Goal: Transaction & Acquisition: Purchase product/service

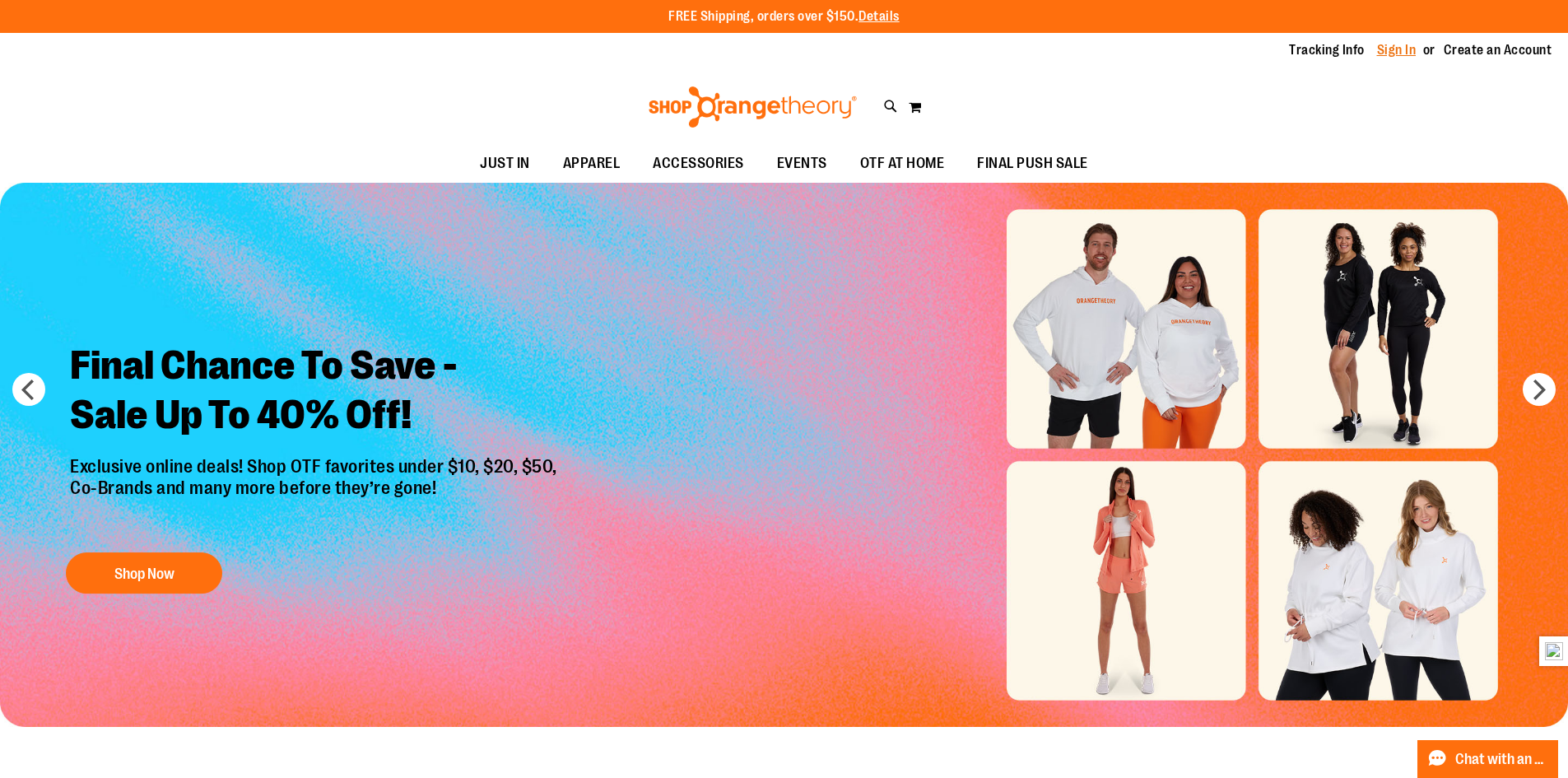
type input "**********"
click at [1395, 47] on link "Sign In" at bounding box center [1397, 51] width 40 height 18
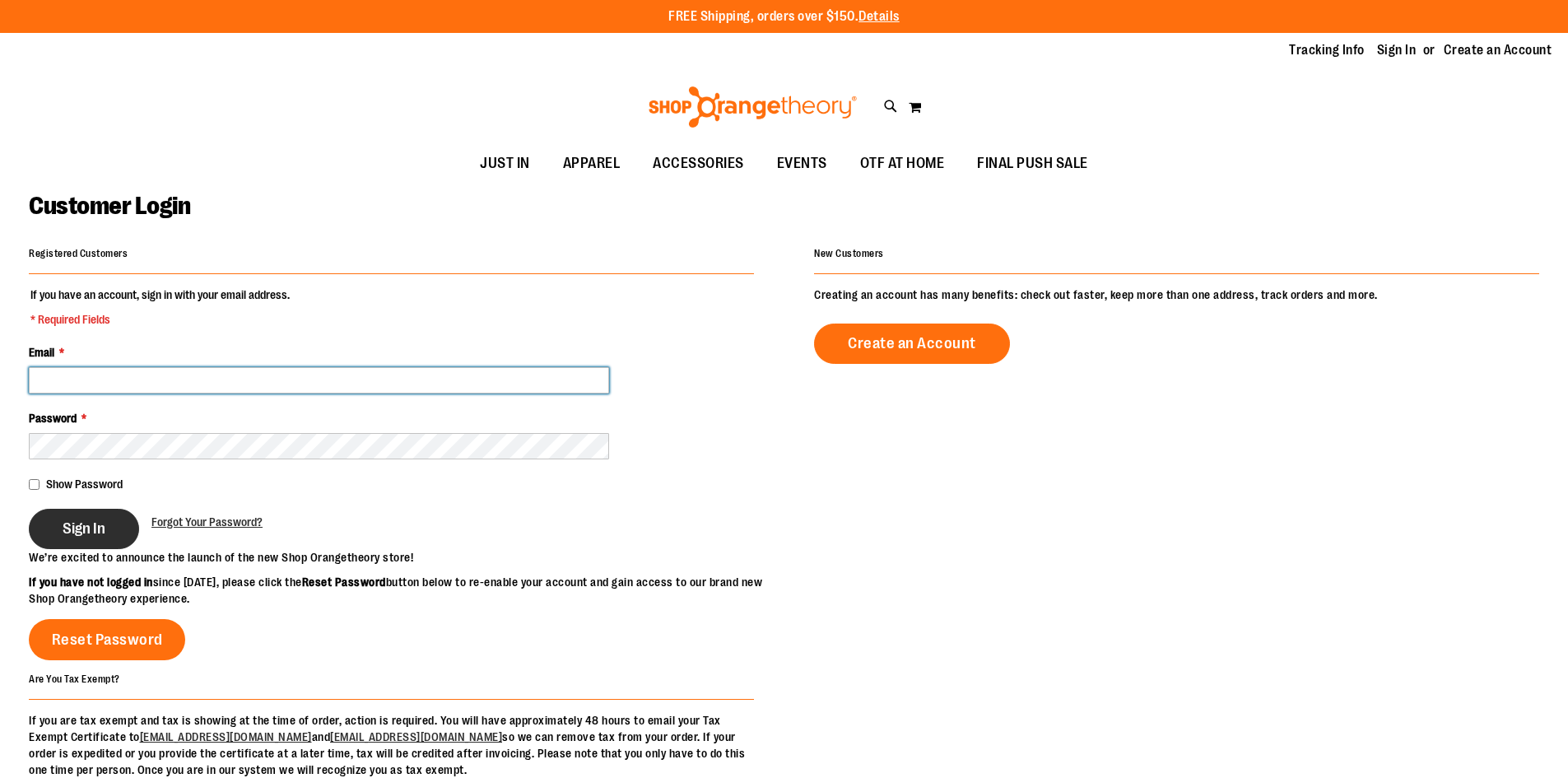
type input "**********"
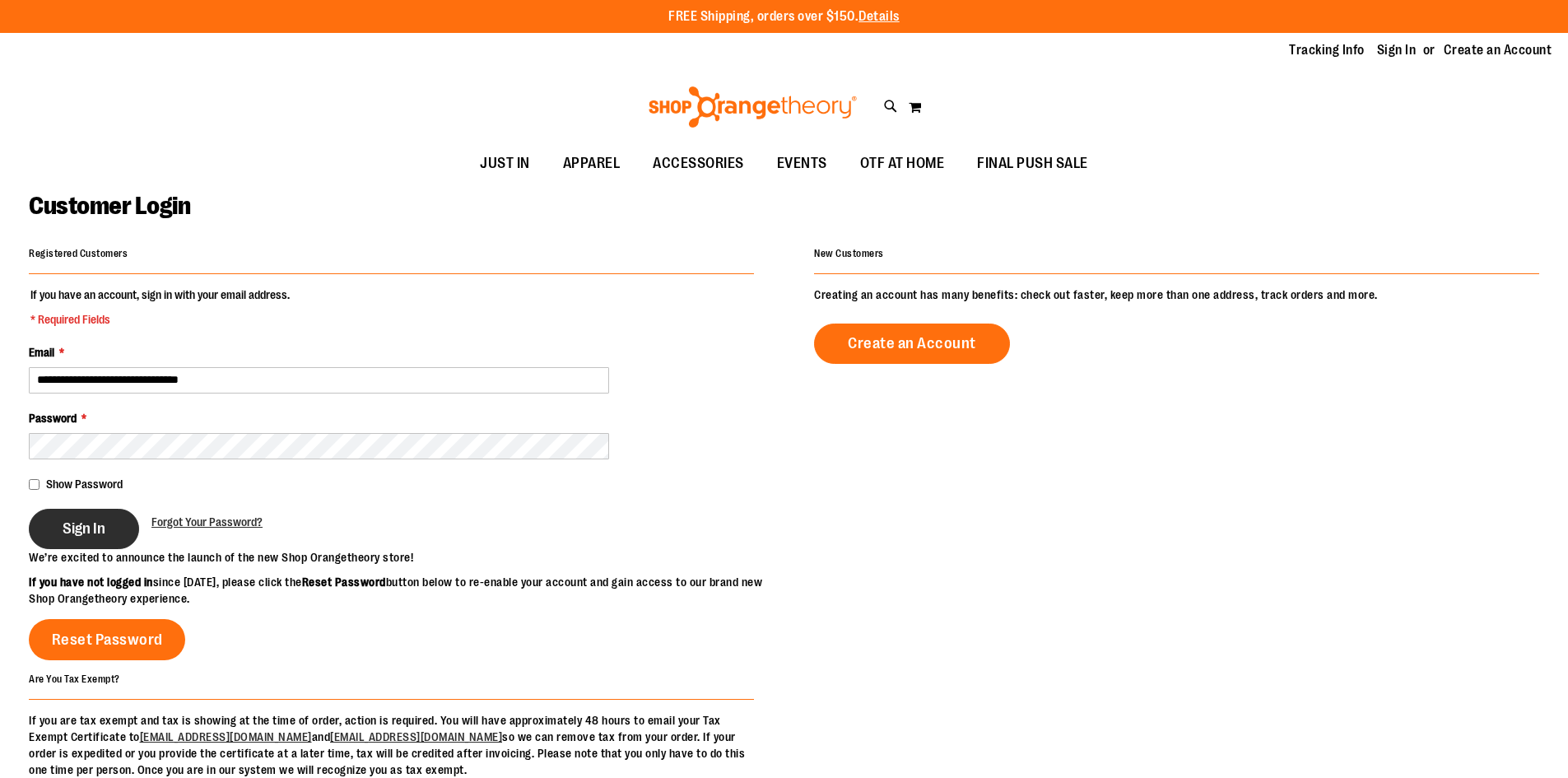
type input "**********"
click at [70, 525] on span "Sign In" at bounding box center [83, 528] width 43 height 18
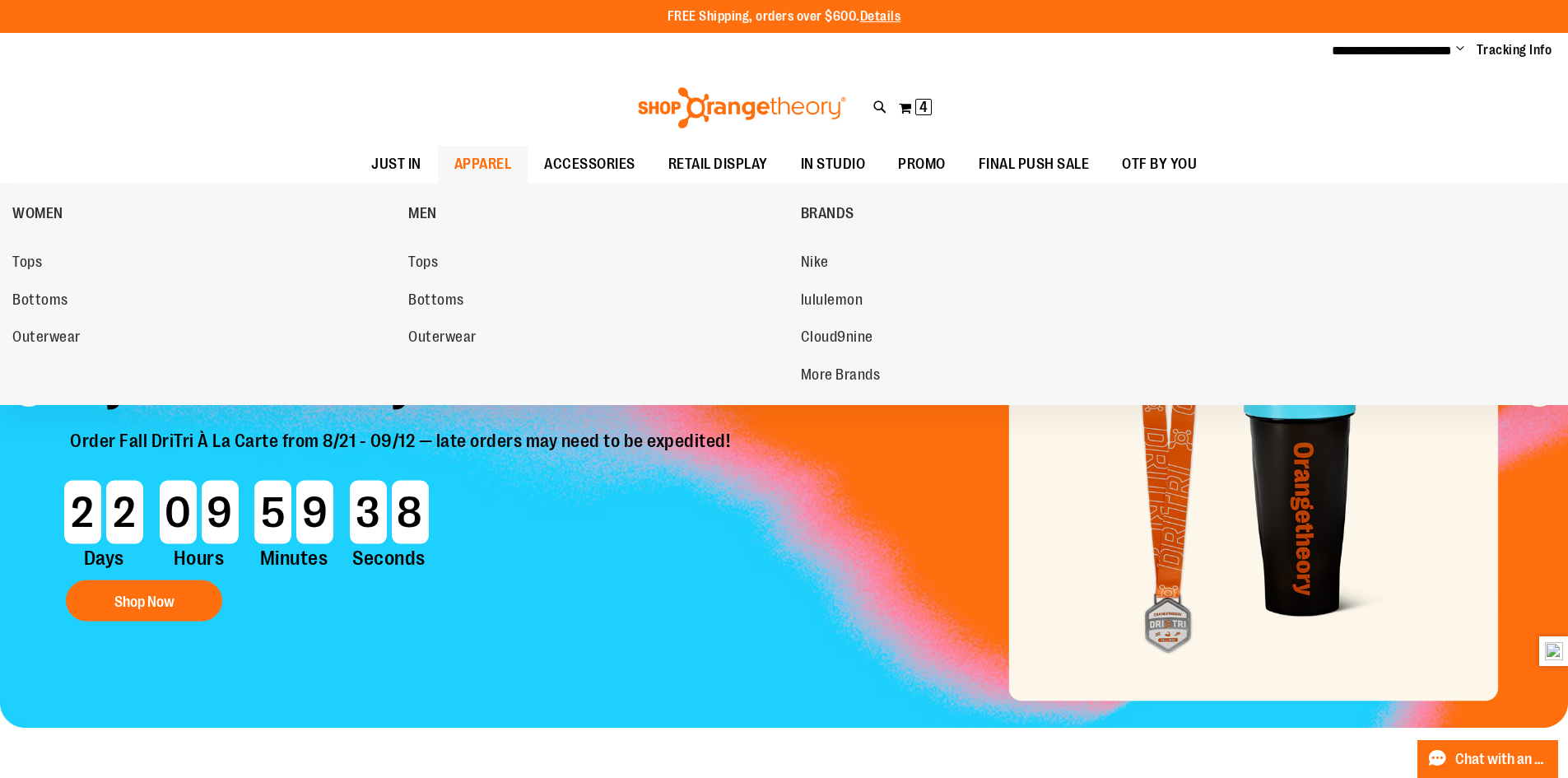
type input "**********"
click at [493, 158] on span "APPAREL" at bounding box center [483, 164] width 57 height 37
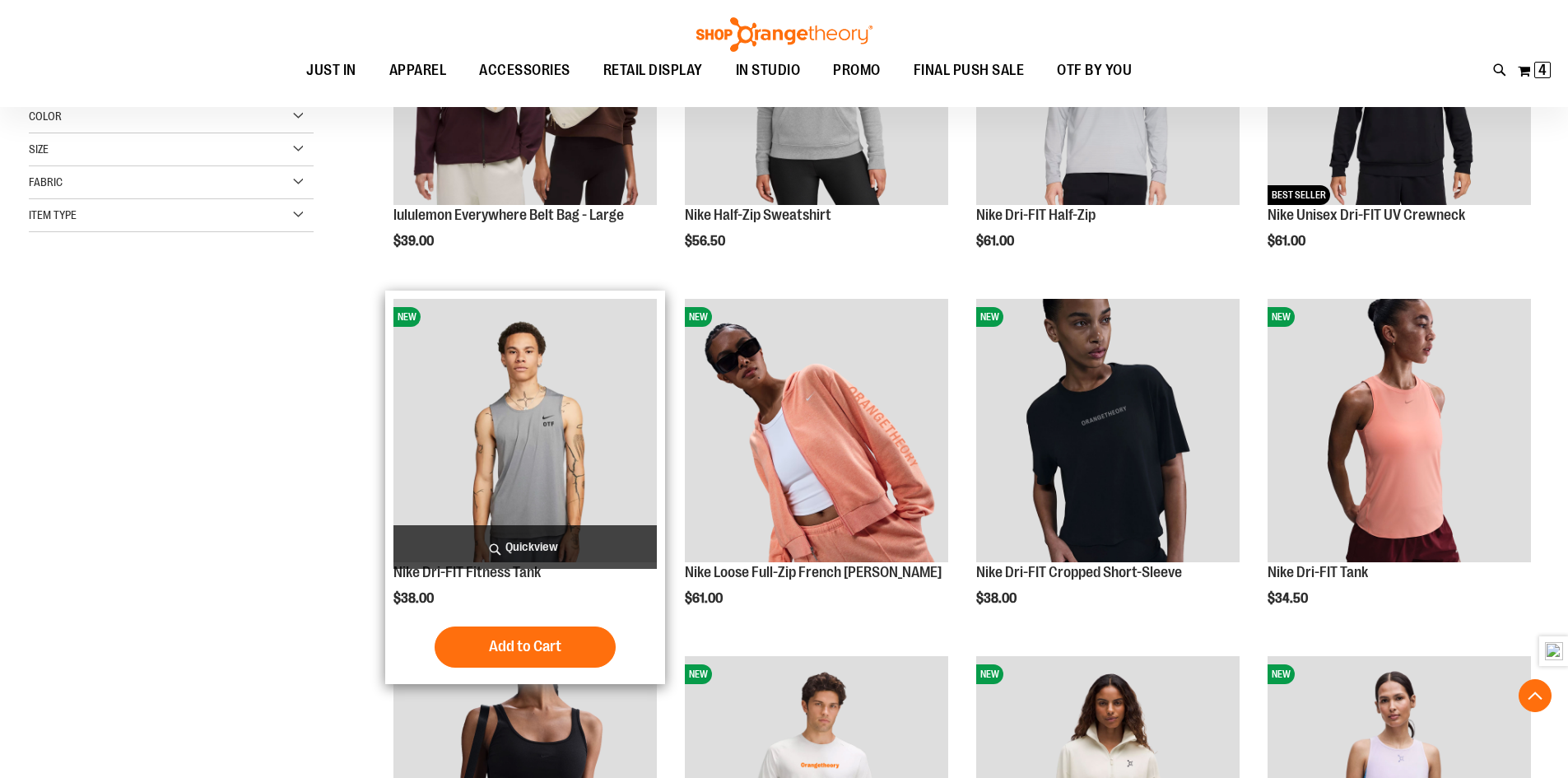
scroll to position [576, 0]
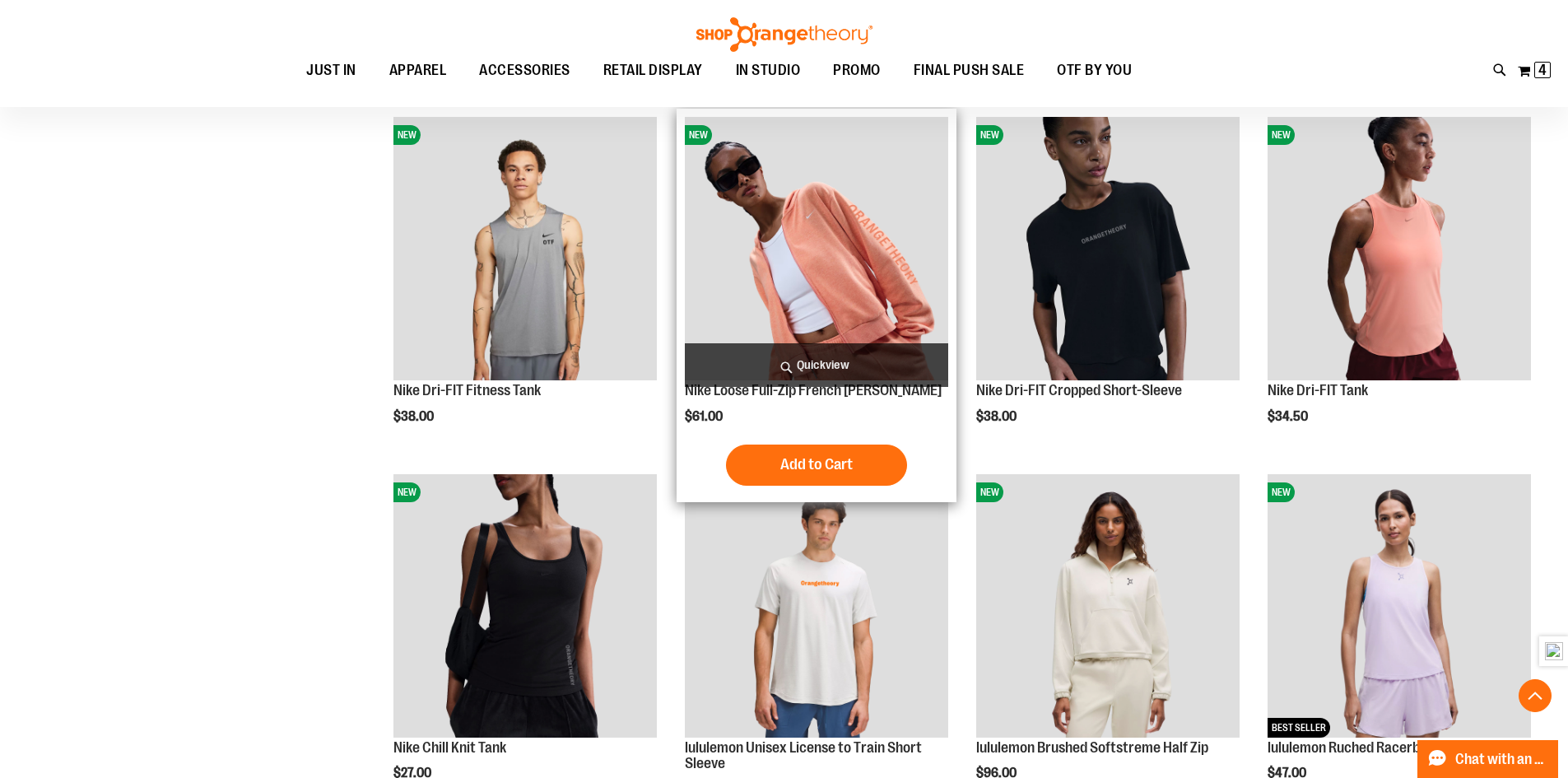
type input "**********"
click at [850, 268] on img "product" at bounding box center [817, 249] width 264 height 264
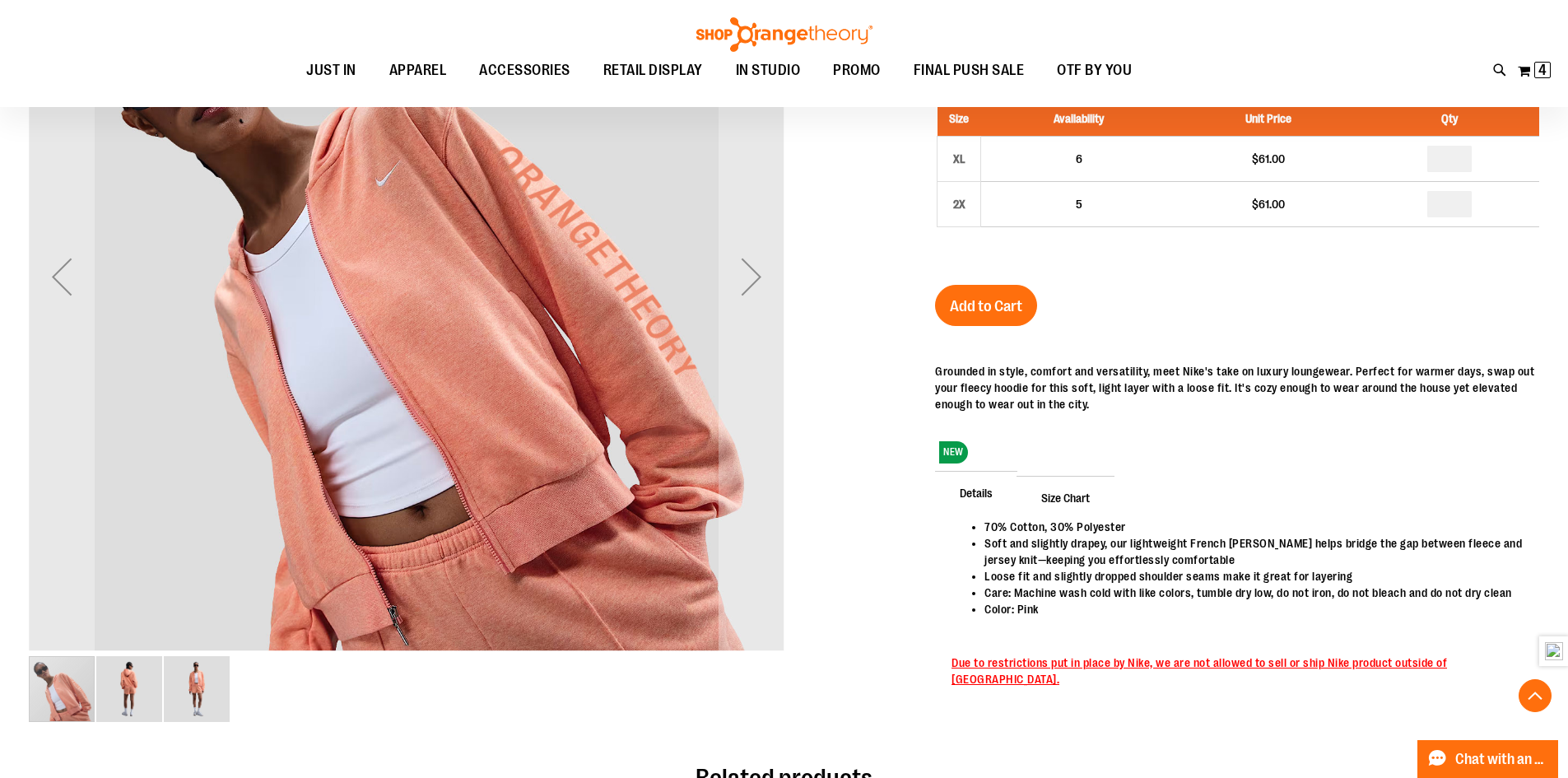
scroll to position [493, 0]
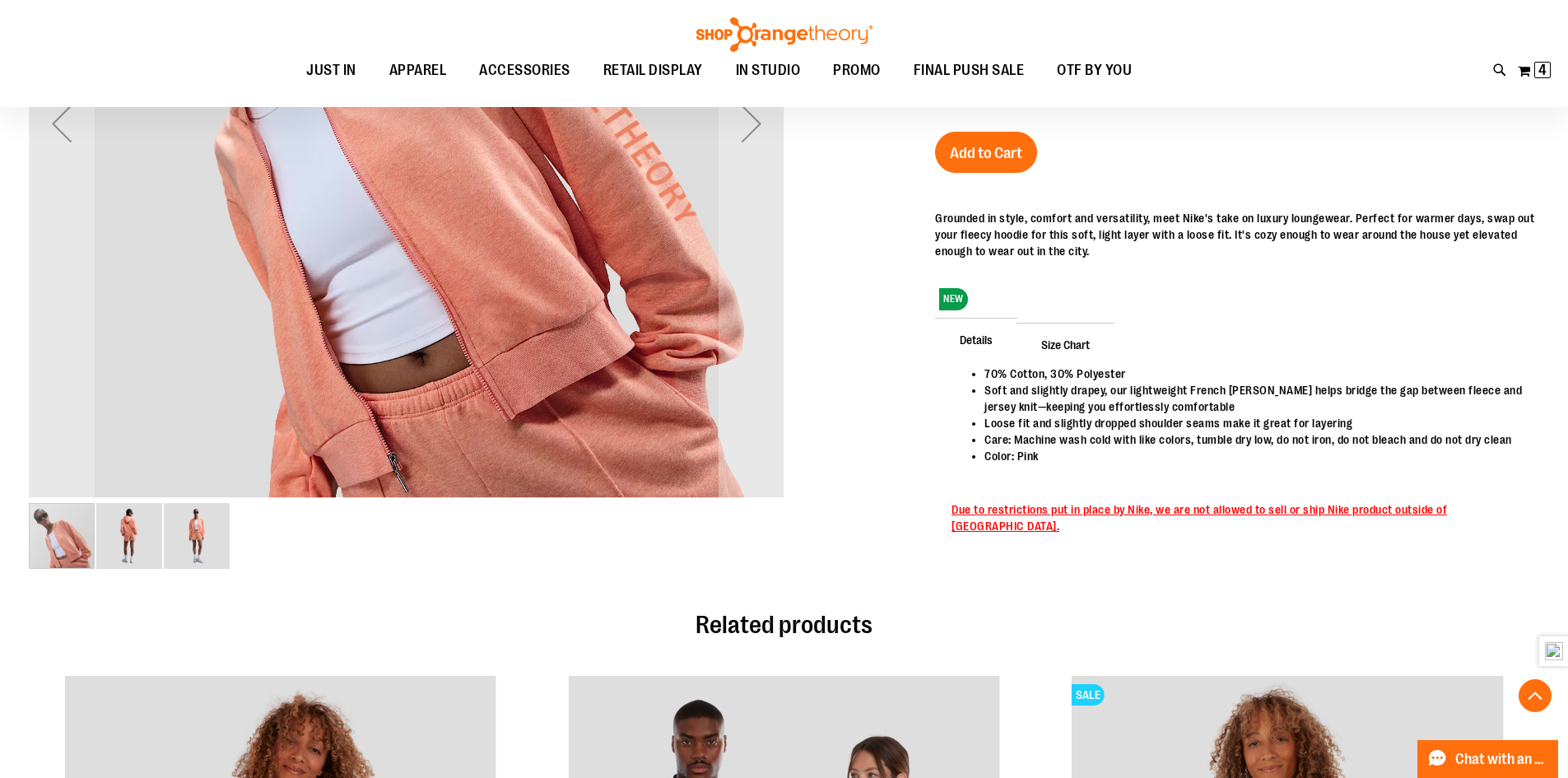
type input "**********"
click at [114, 519] on img "image 2 of 3" at bounding box center [129, 535] width 65 height 65
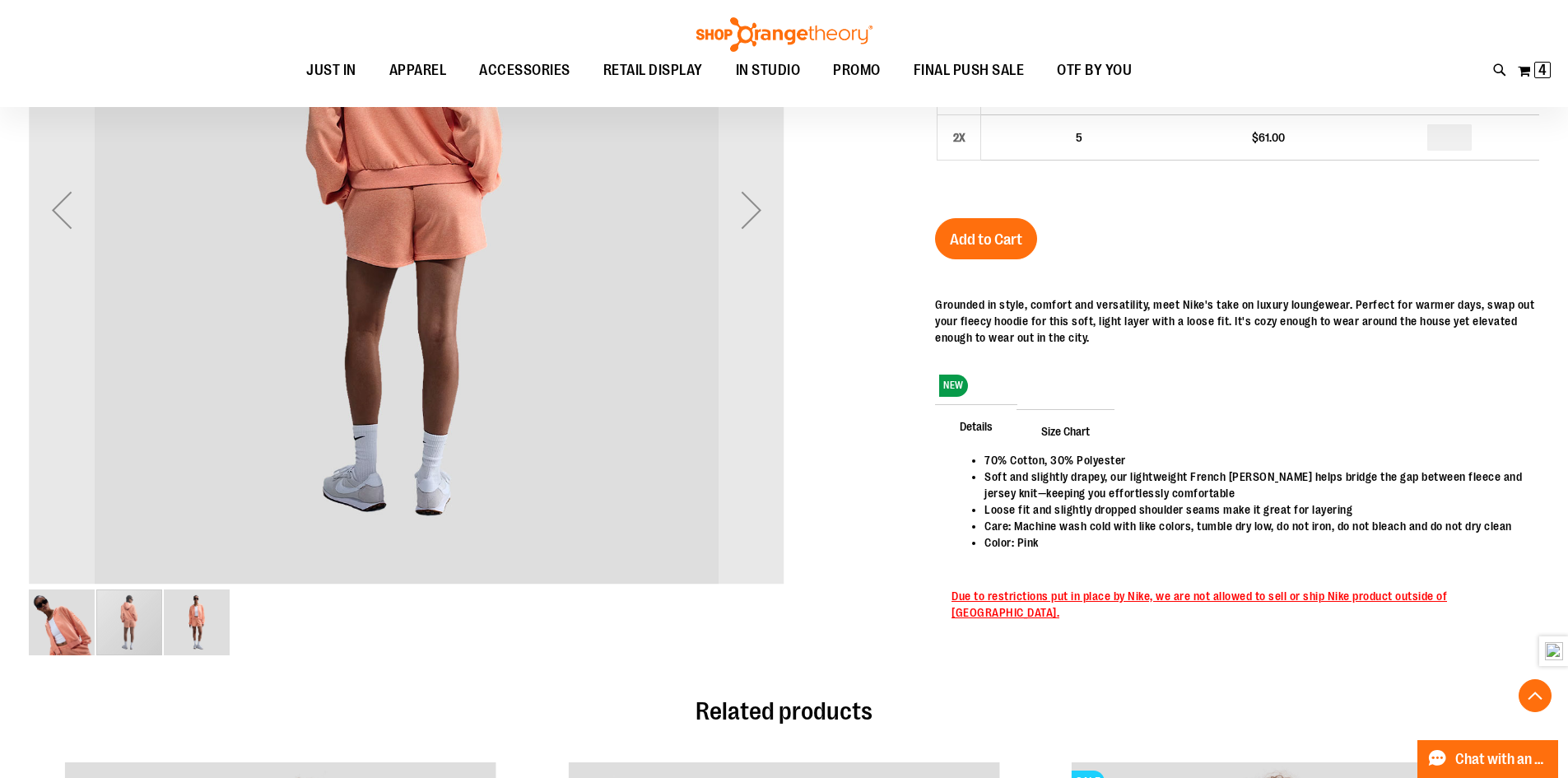
scroll to position [410, 0]
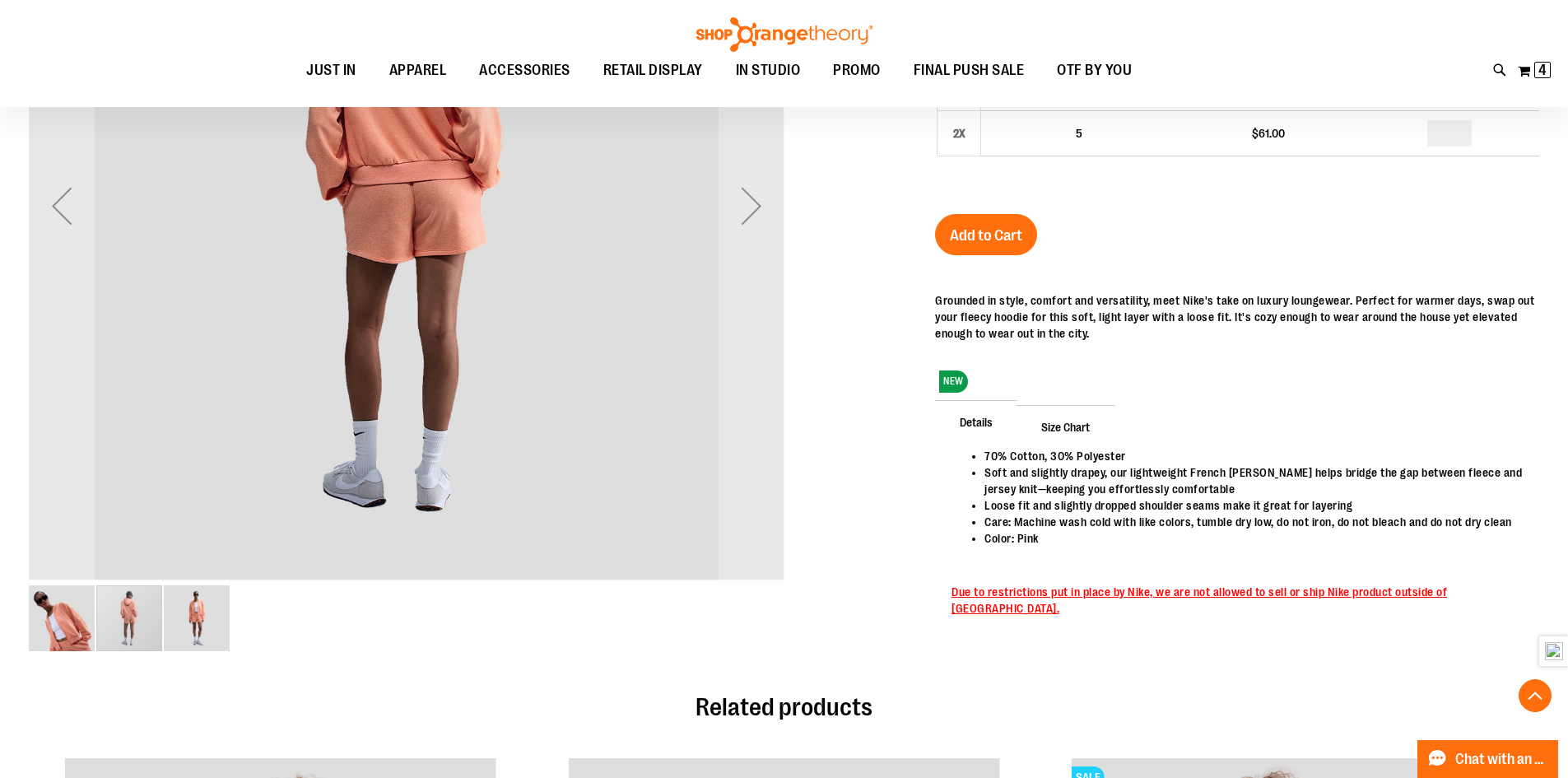
click at [216, 618] on img "image 3 of 3" at bounding box center [196, 617] width 65 height 65
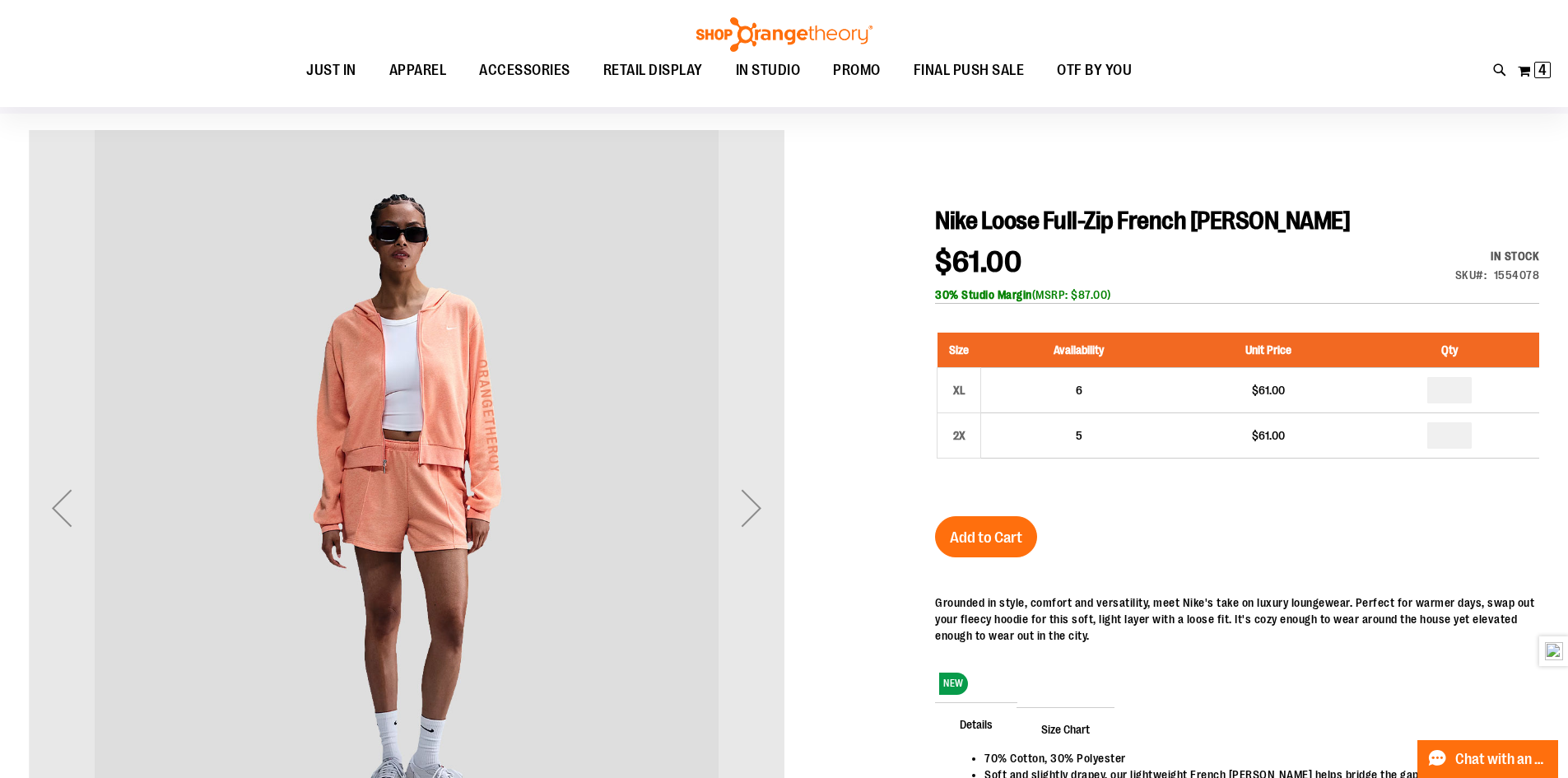
scroll to position [81, 0]
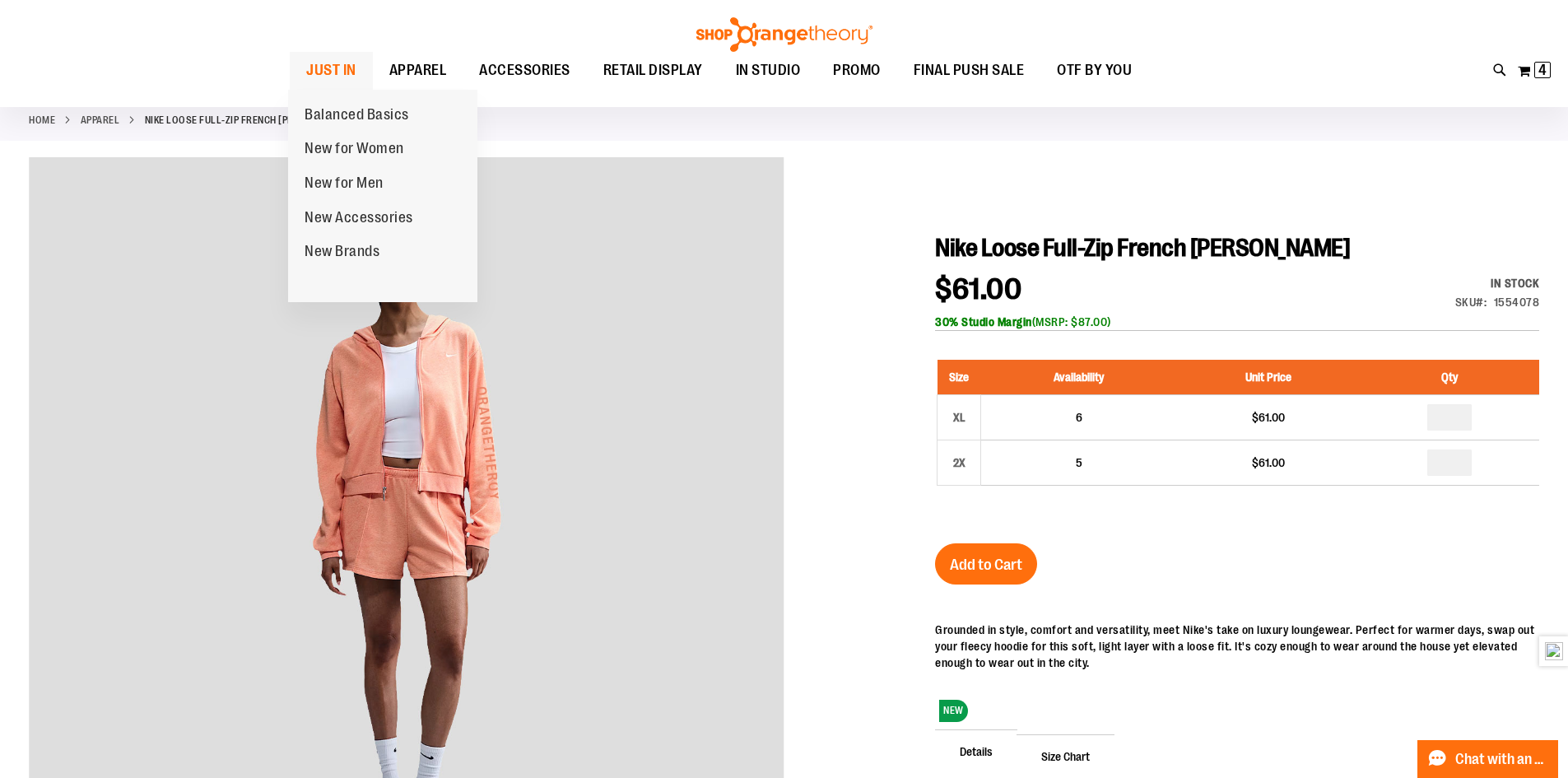
click at [343, 73] on span "JUST IN" at bounding box center [331, 69] width 51 height 37
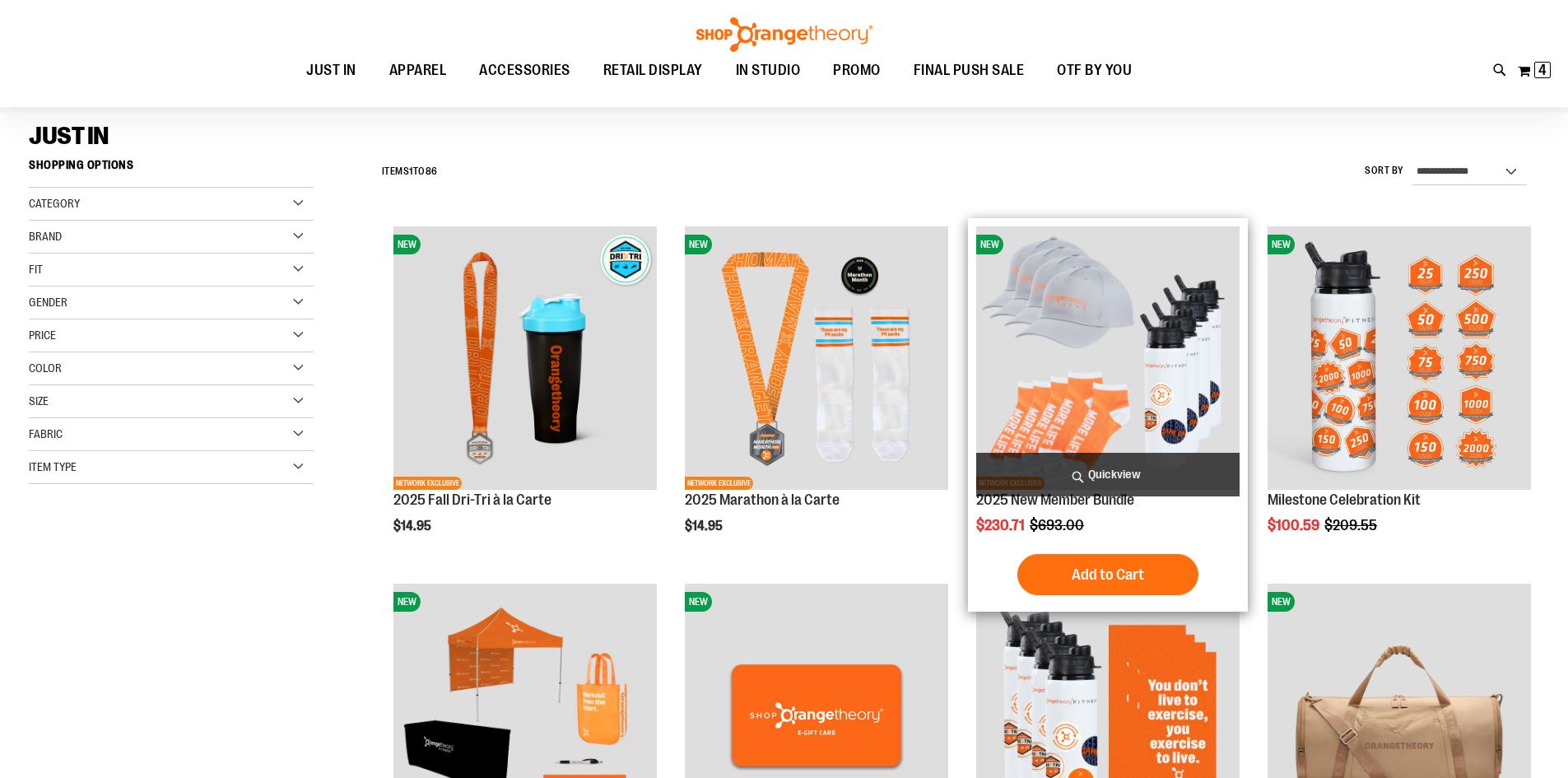
scroll to position [246, 0]
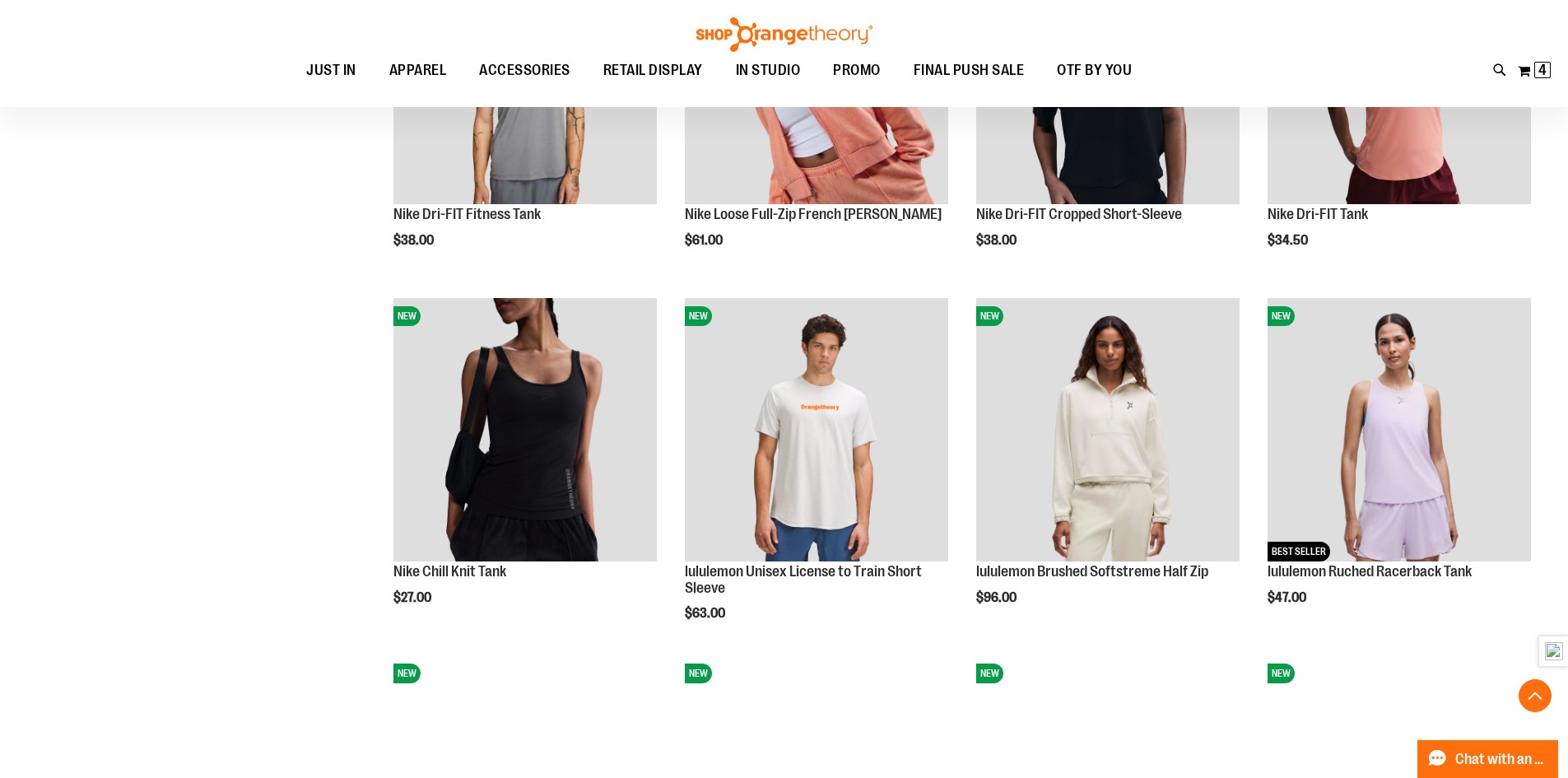
scroll to position [1481, 0]
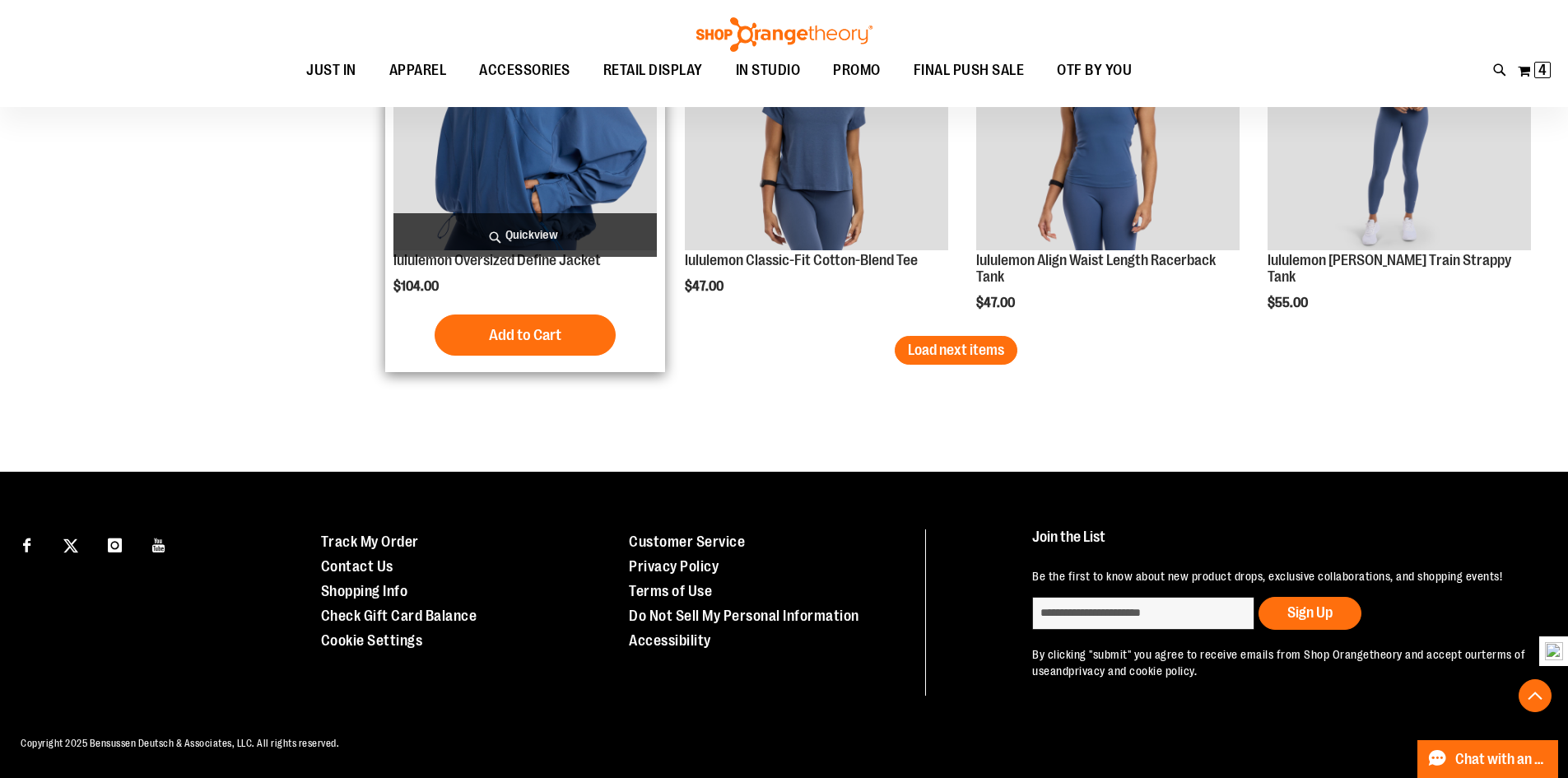
scroll to position [3204, 0]
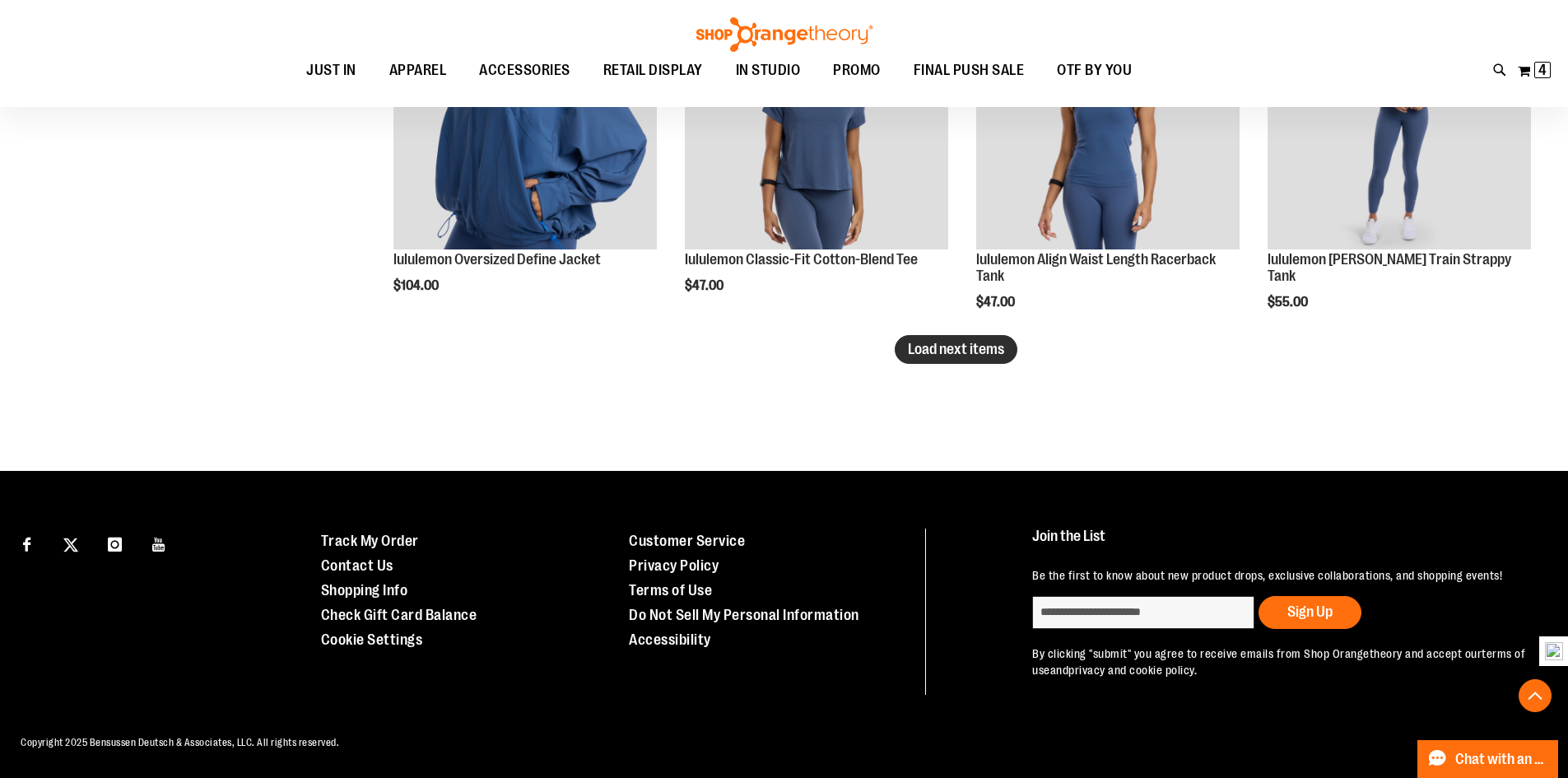
type input "**********"
click at [954, 350] on span "Load next items" at bounding box center [955, 349] width 96 height 17
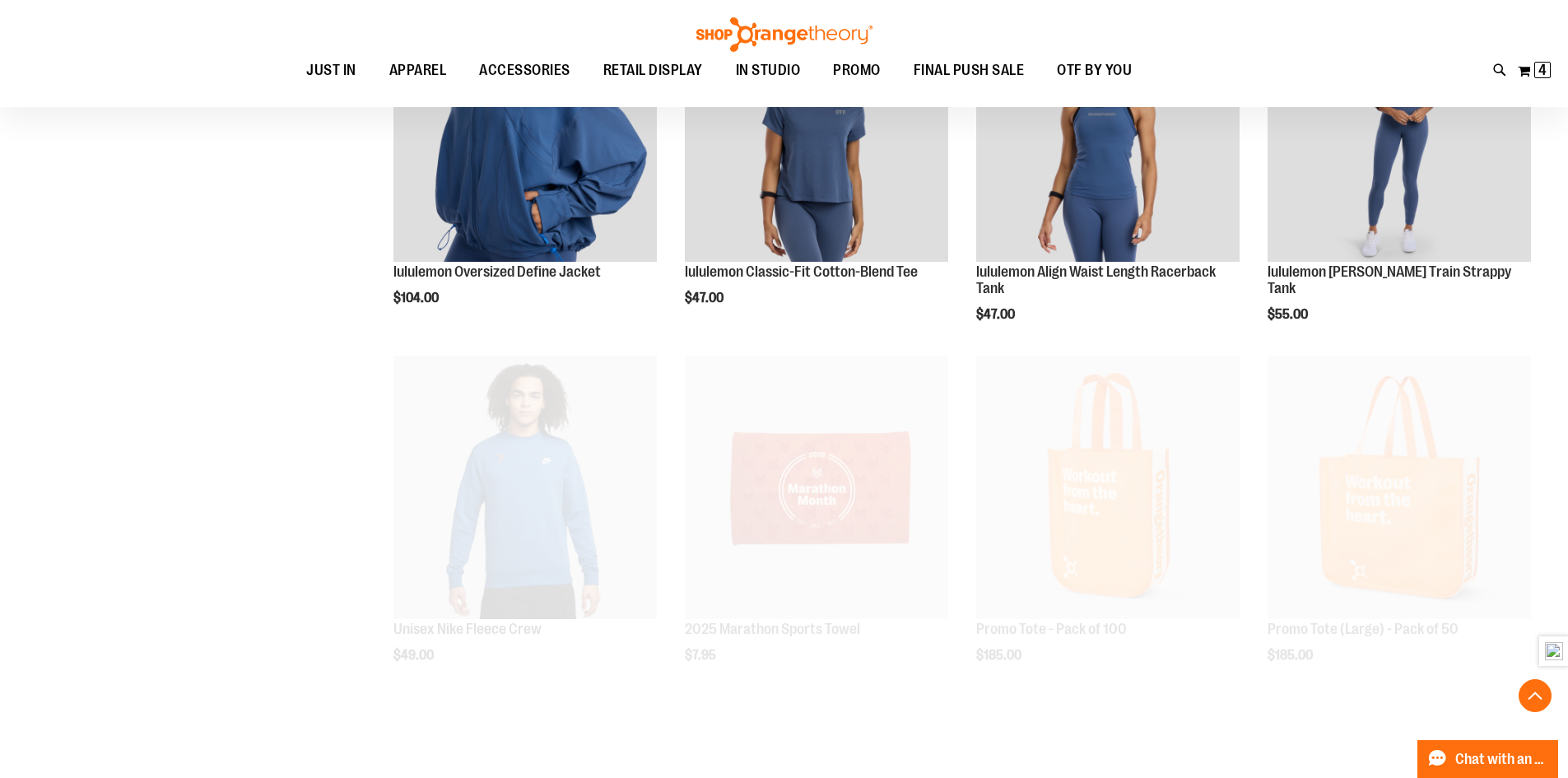
scroll to position [3204, 0]
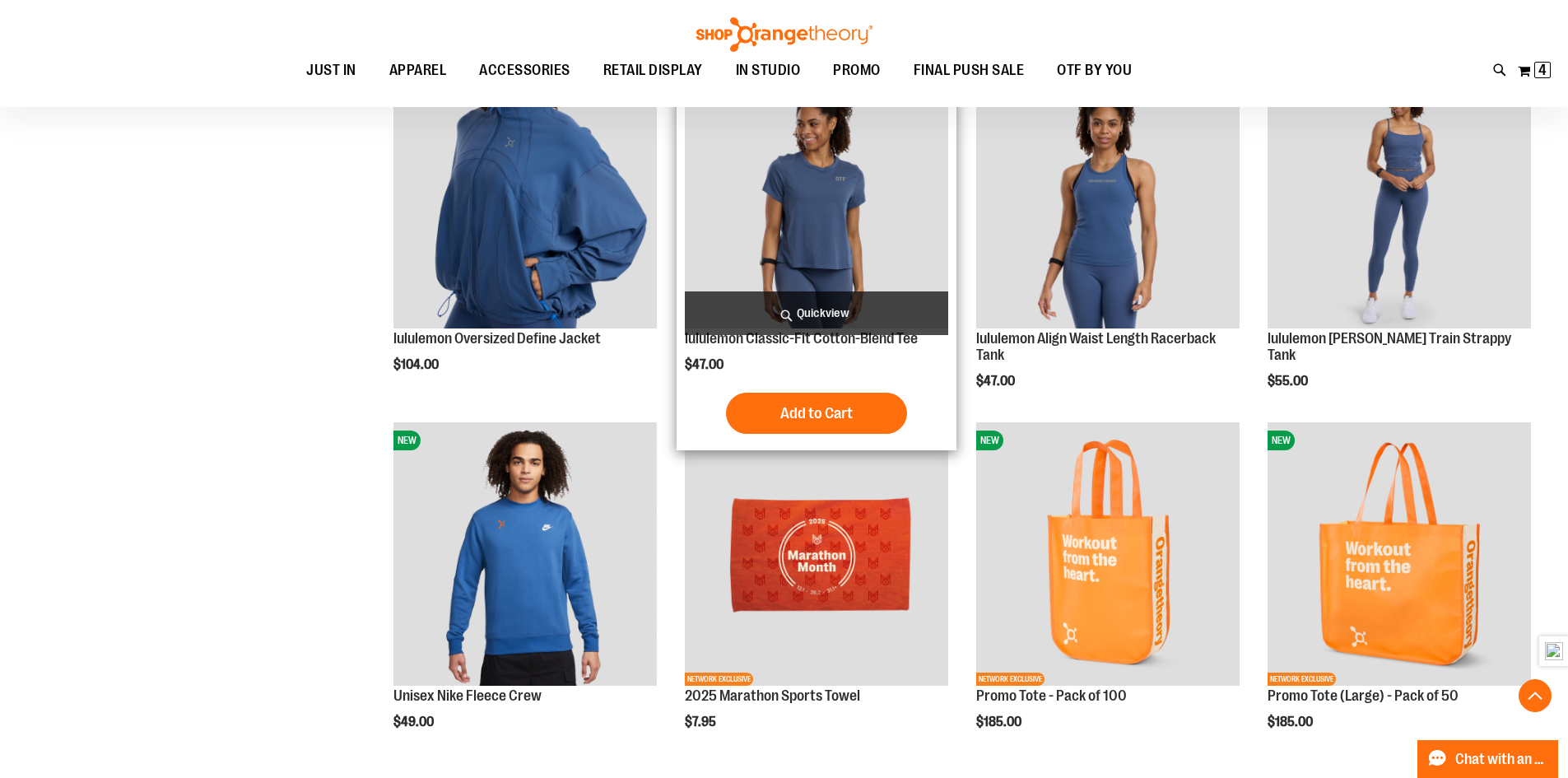
scroll to position [2957, 0]
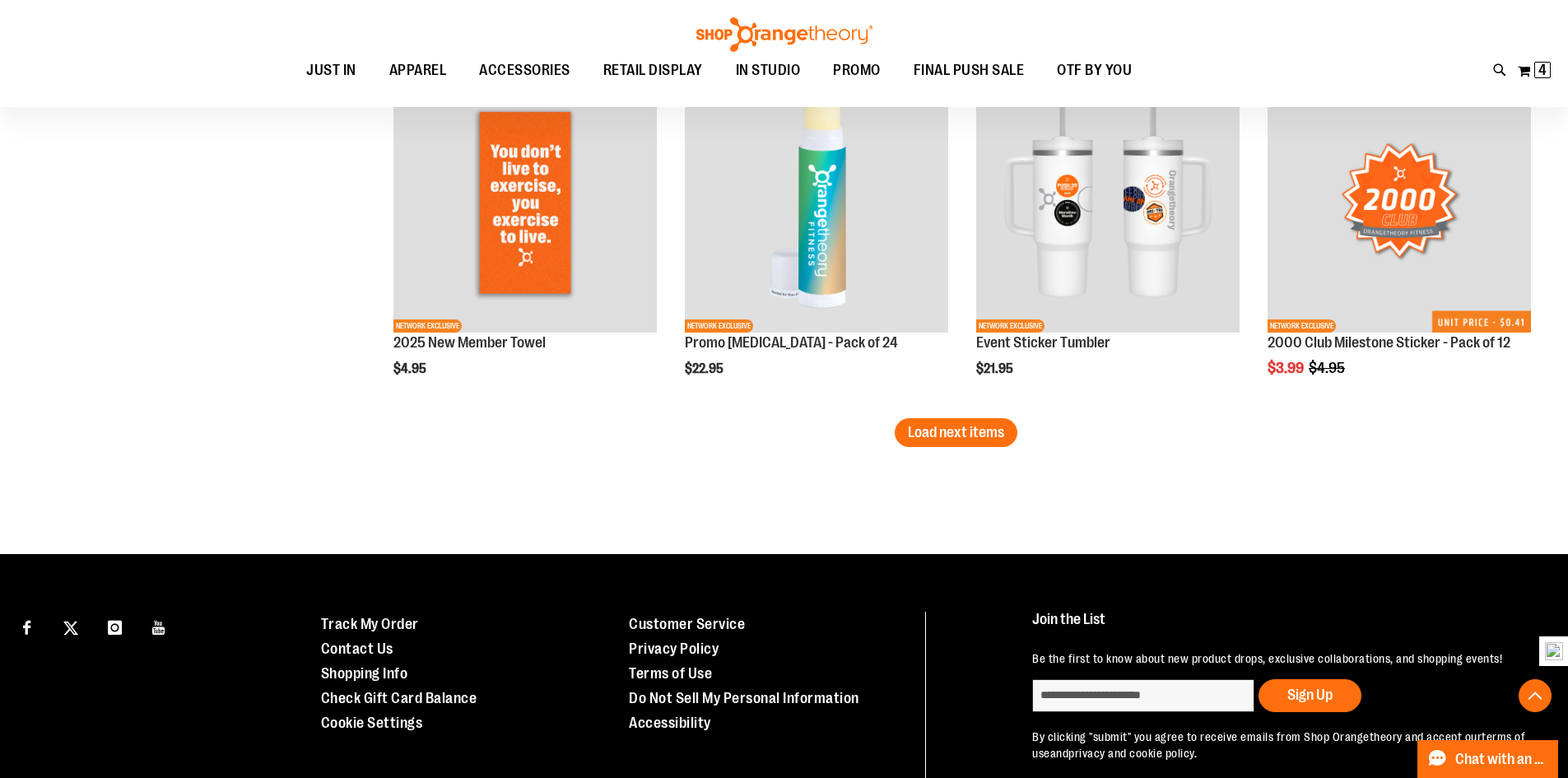
scroll to position [4276, 0]
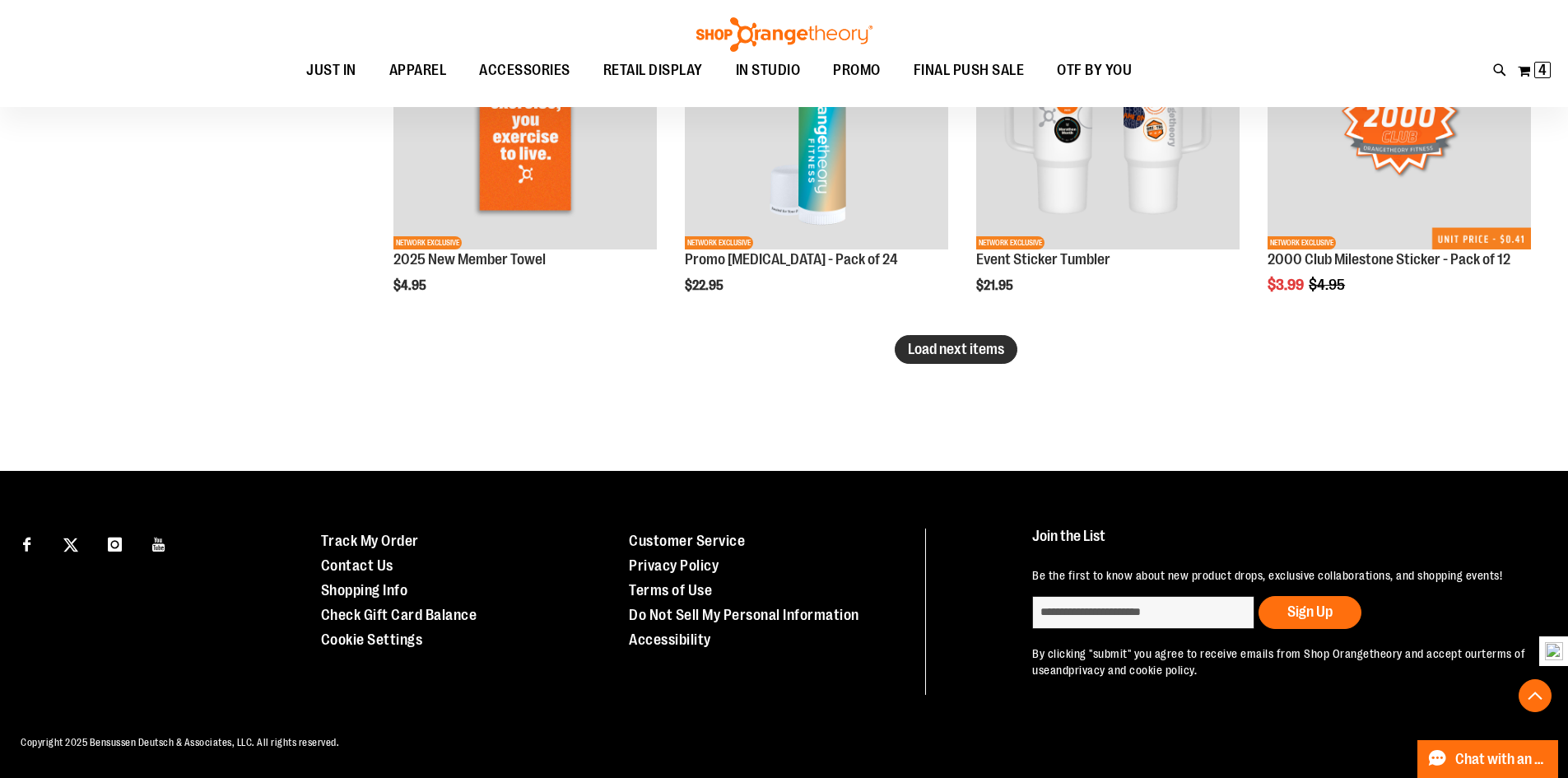
click at [977, 357] on span "Load next items" at bounding box center [955, 349] width 96 height 17
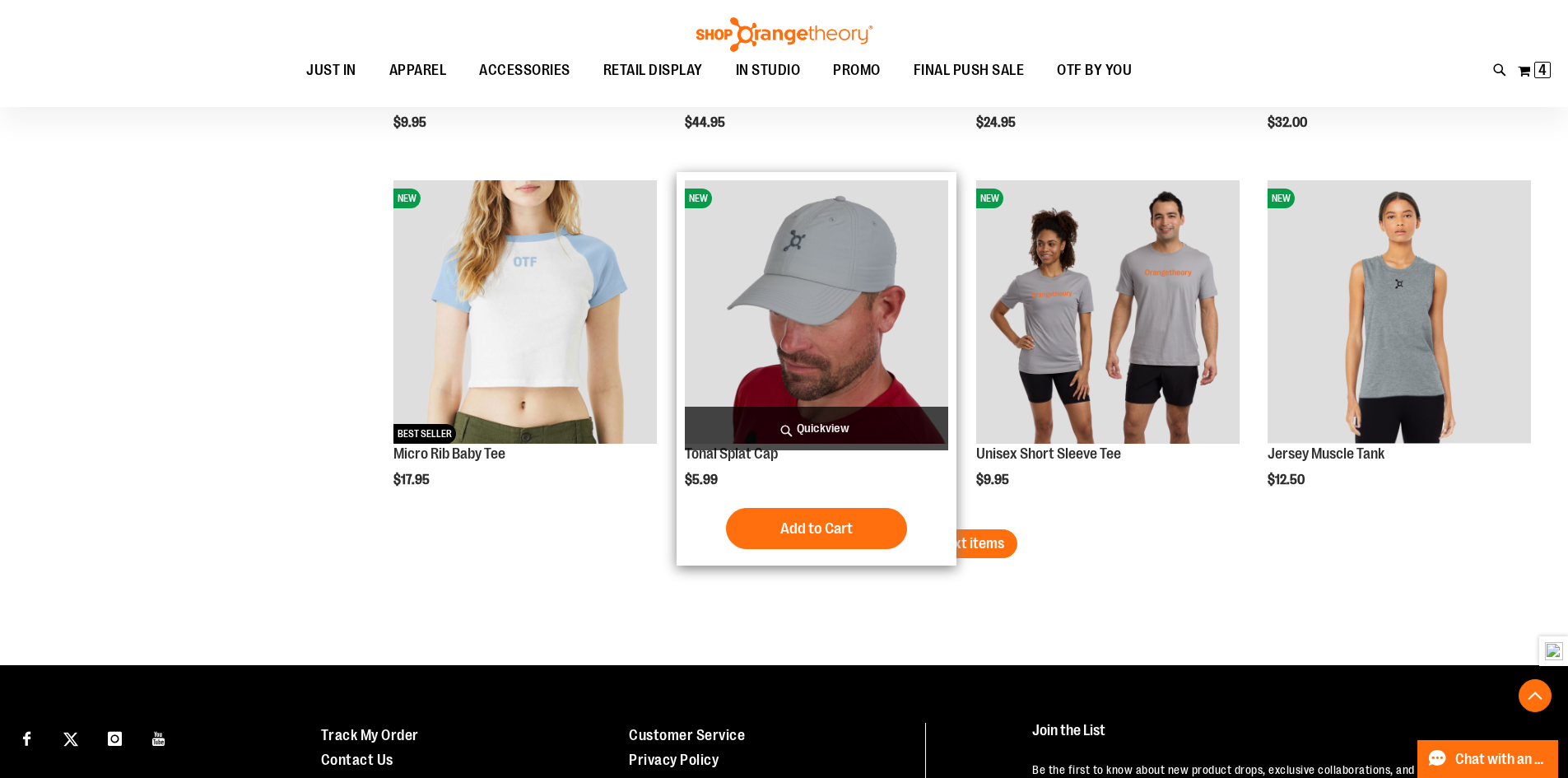
scroll to position [5180, 0]
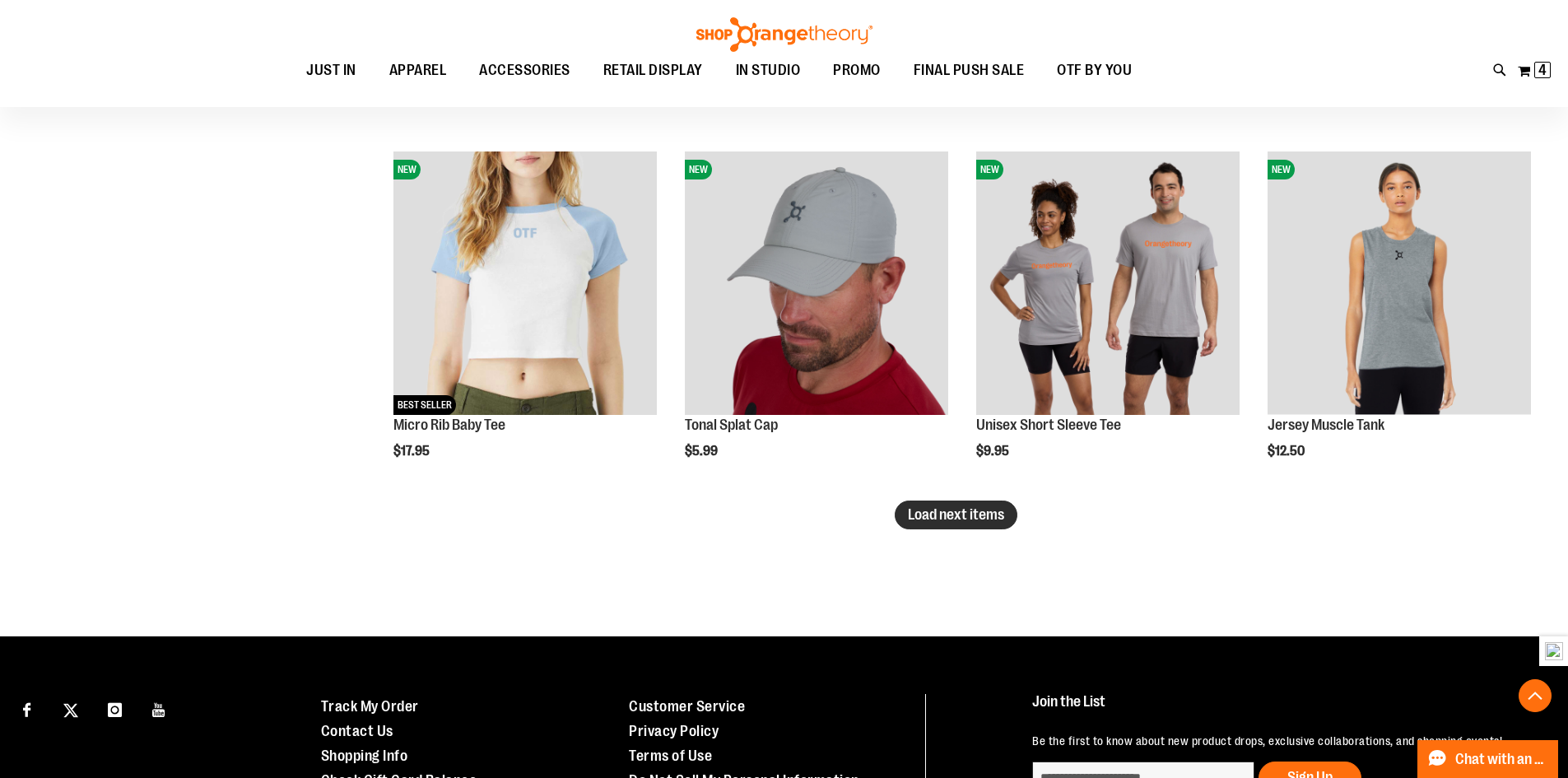
click at [948, 510] on span "Load next items" at bounding box center [955, 514] width 96 height 17
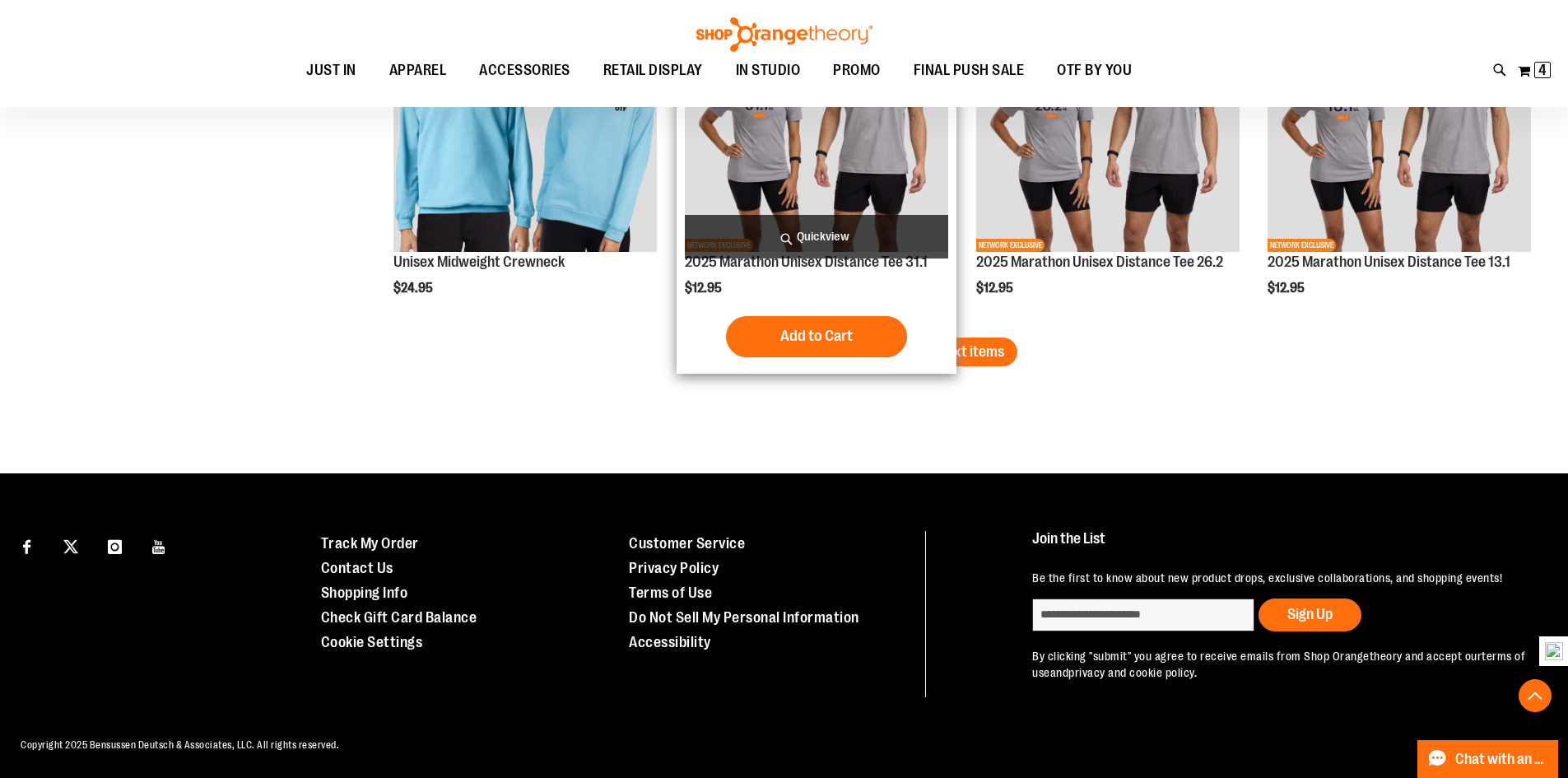
scroll to position [6415, 0]
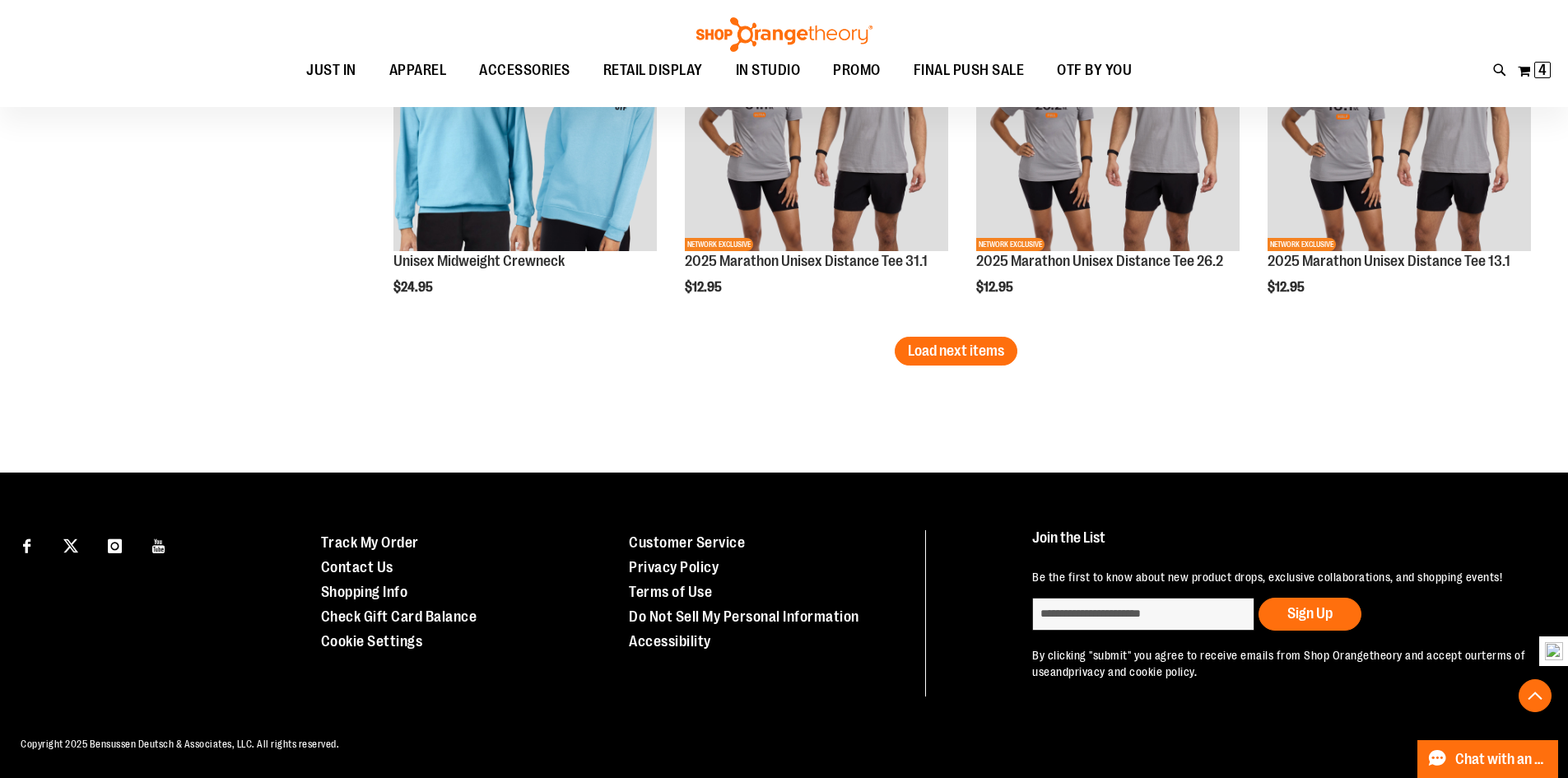
click at [964, 341] on button "Load next items" at bounding box center [956, 351] width 123 height 29
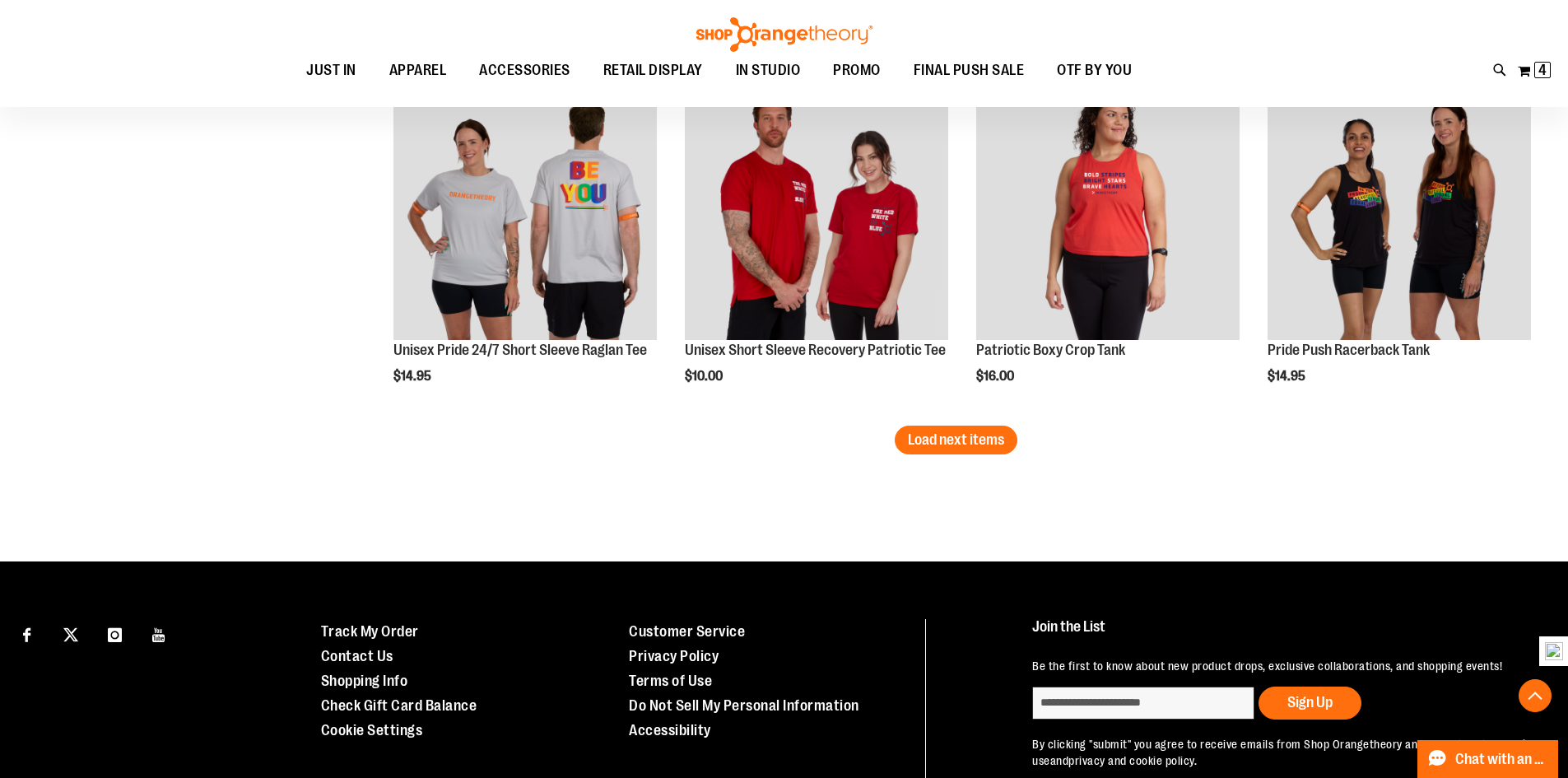
scroll to position [7403, 0]
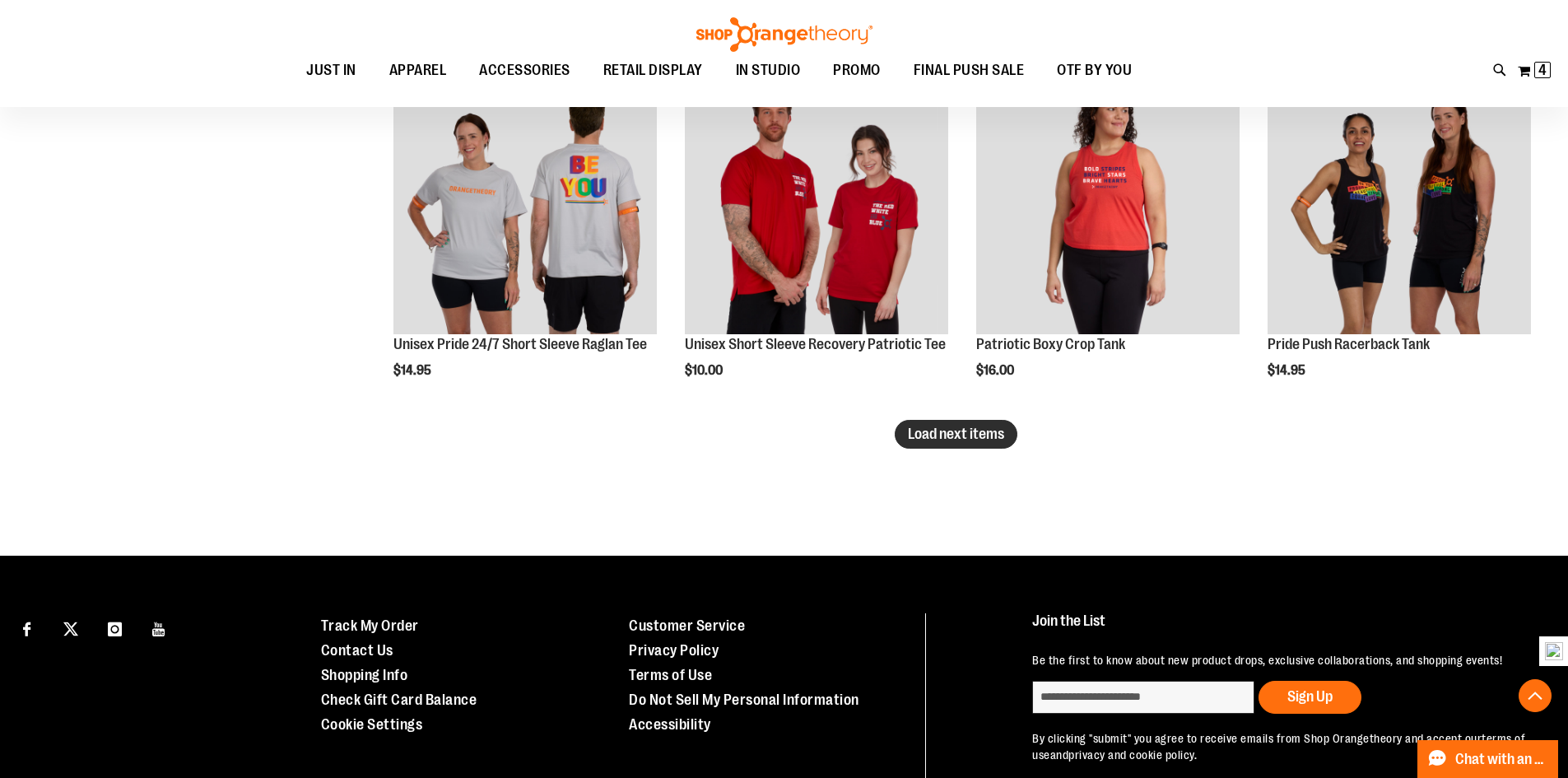
click at [946, 435] on span "Load next items" at bounding box center [955, 433] width 96 height 17
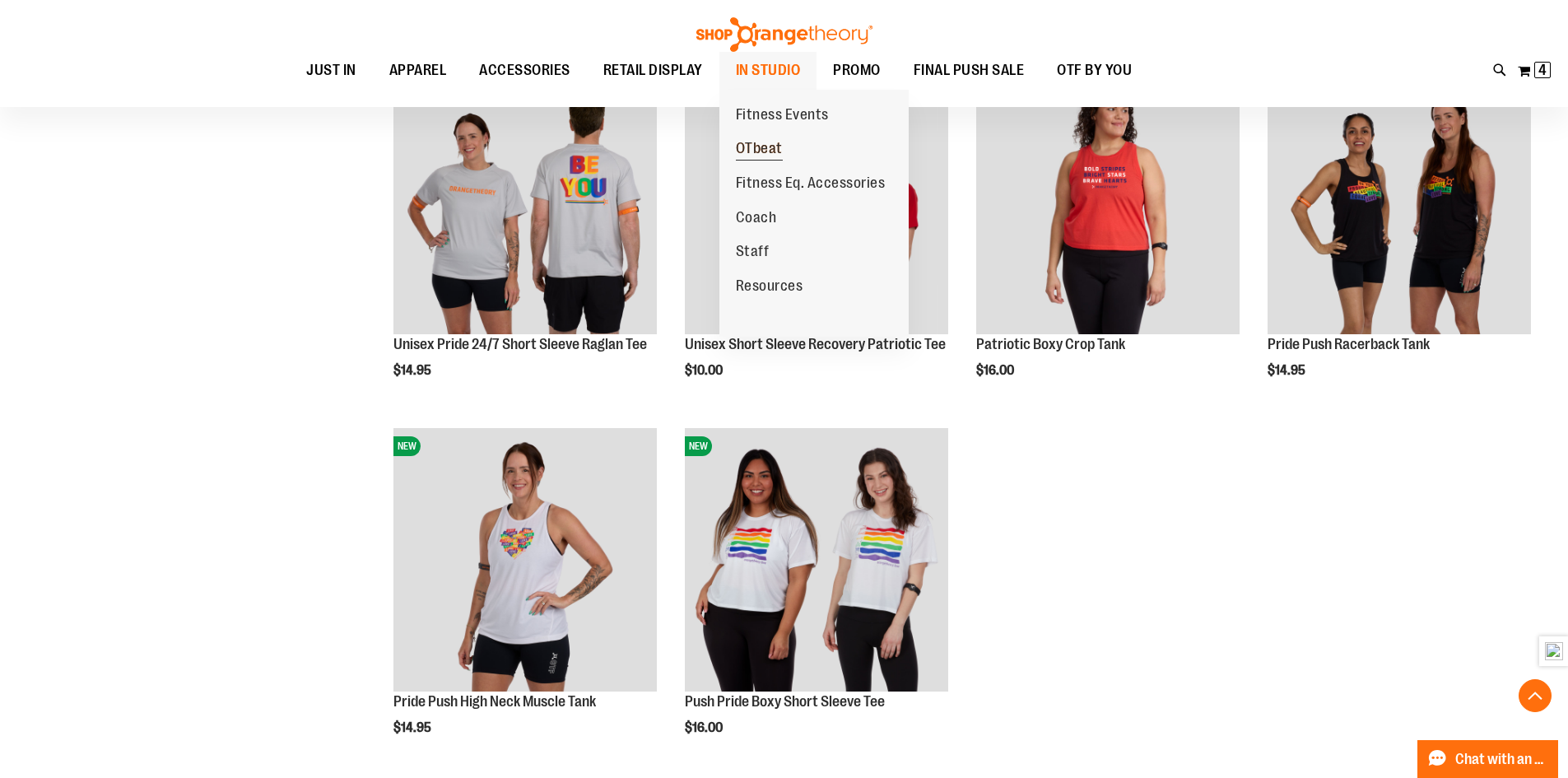
click at [770, 147] on span "OTbeat" at bounding box center [758, 150] width 47 height 21
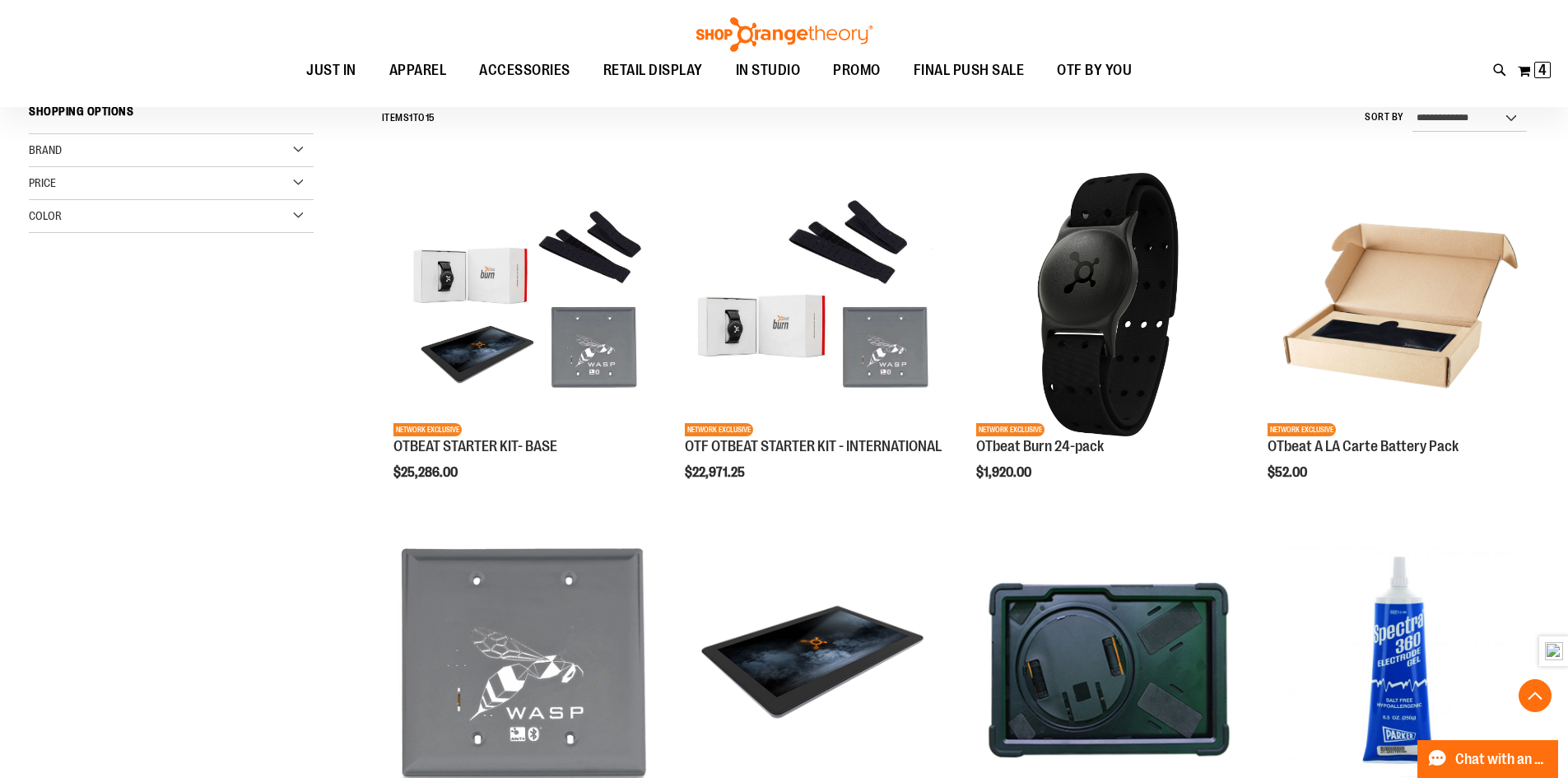
scroll to position [576, 0]
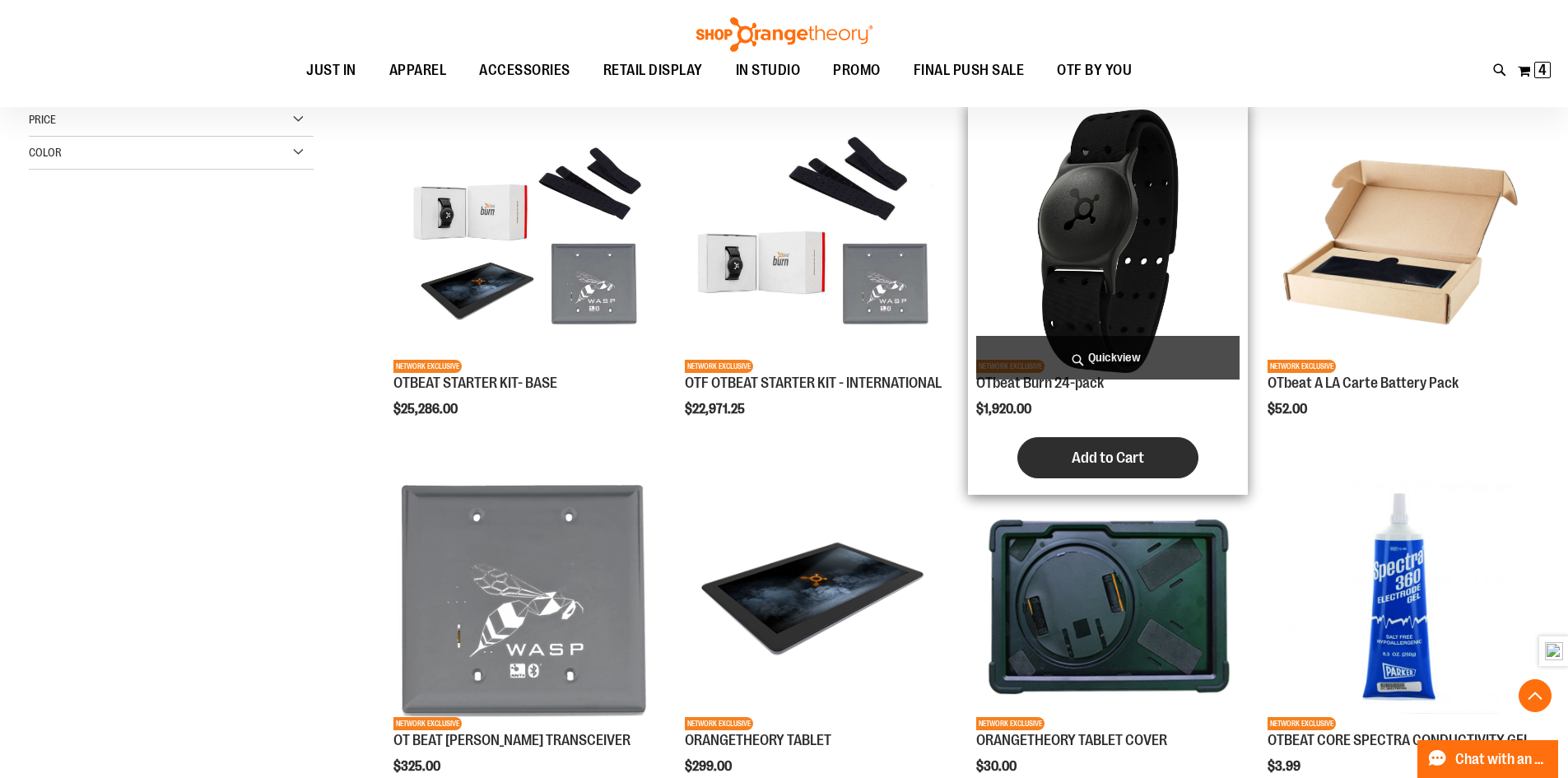
type input "**********"
click at [1069, 459] on button "Add to Cart" at bounding box center [1108, 458] width 181 height 42
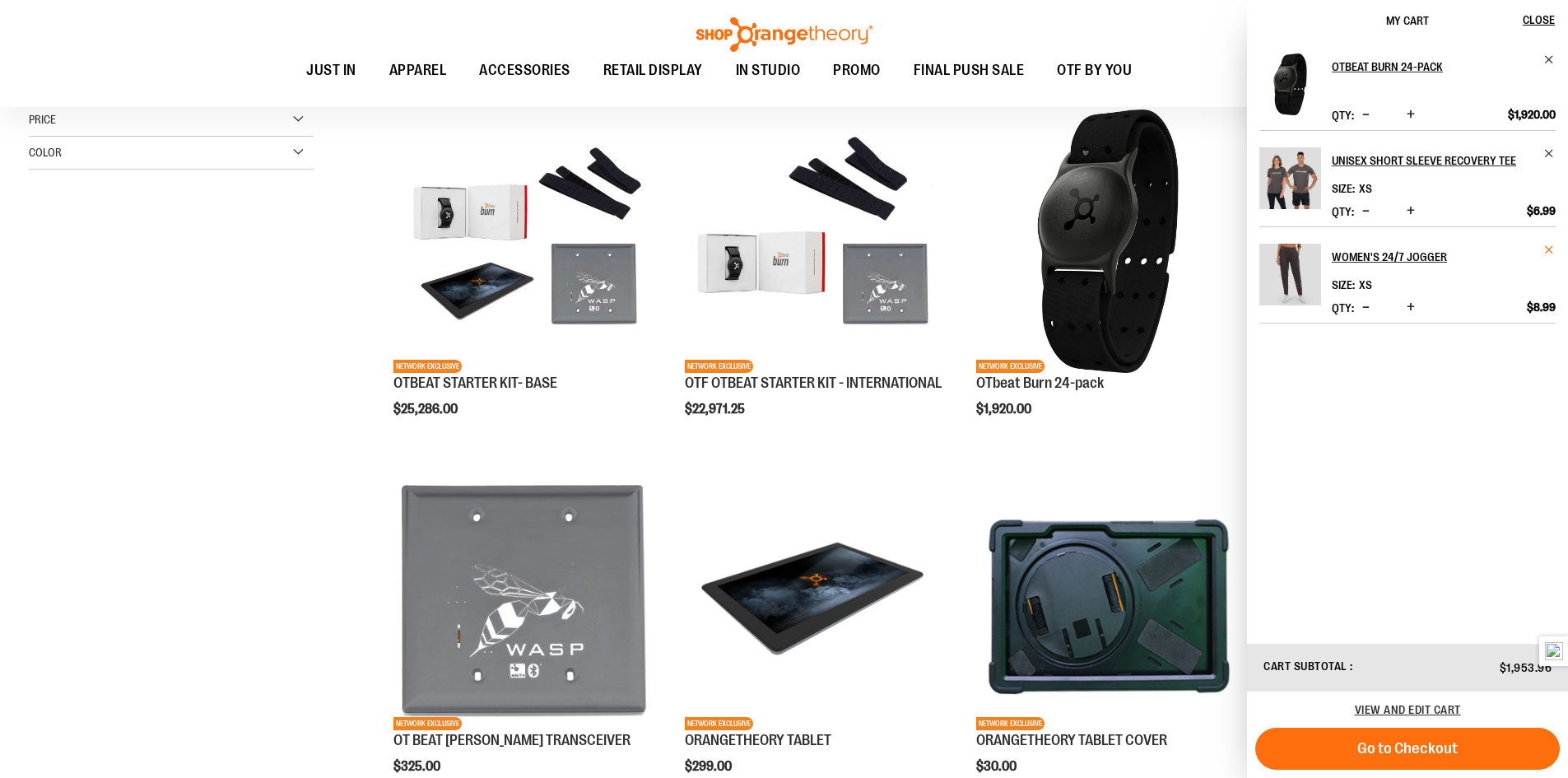
click at [1548, 253] on span "Remove item" at bounding box center [1549, 250] width 12 height 12
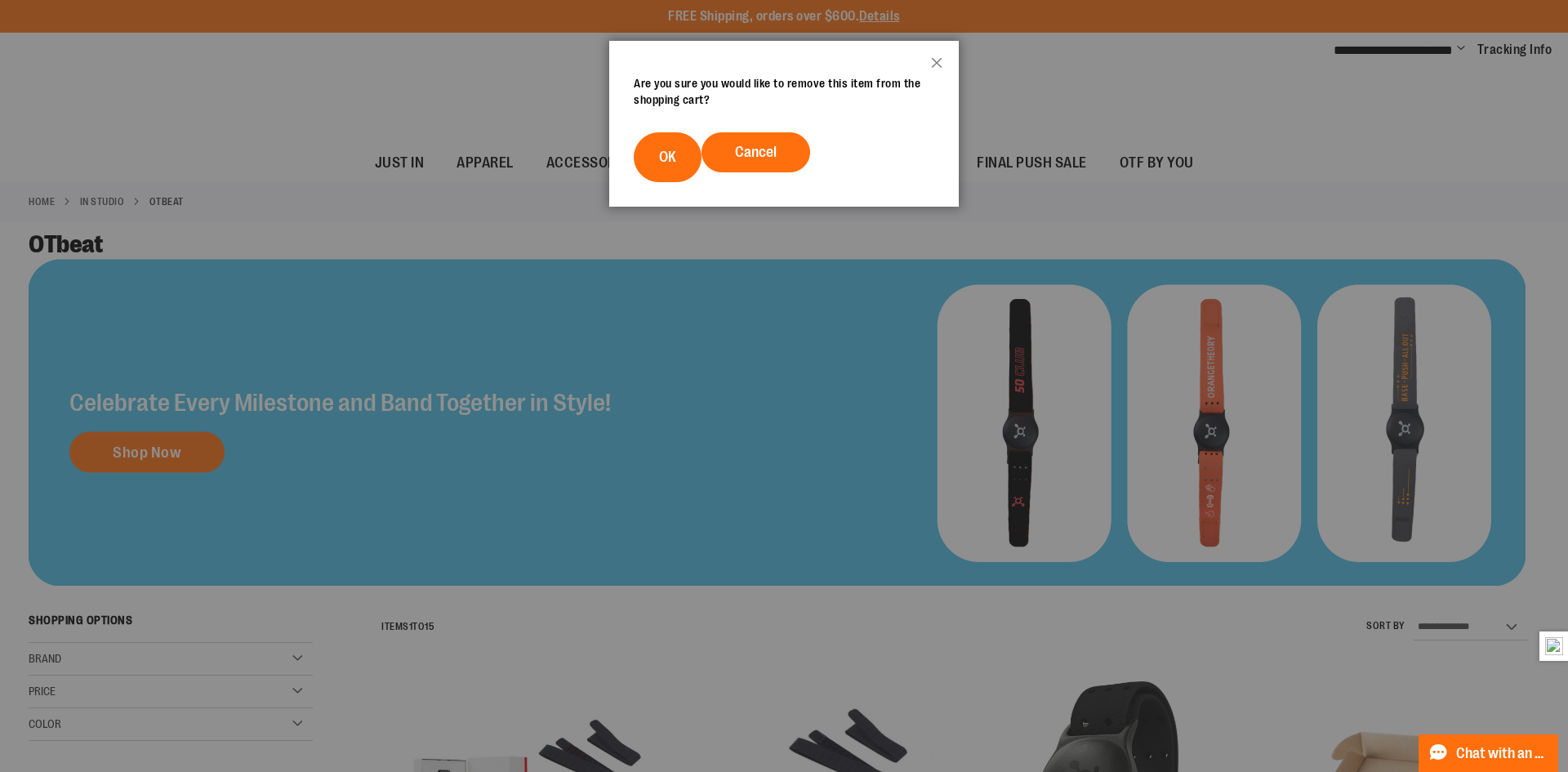
drag, startPoint x: 672, startPoint y: 156, endPoint x: 668, endPoint y: 169, distance: 13.6
click at [669, 161] on span "OK" at bounding box center [667, 156] width 17 height 17
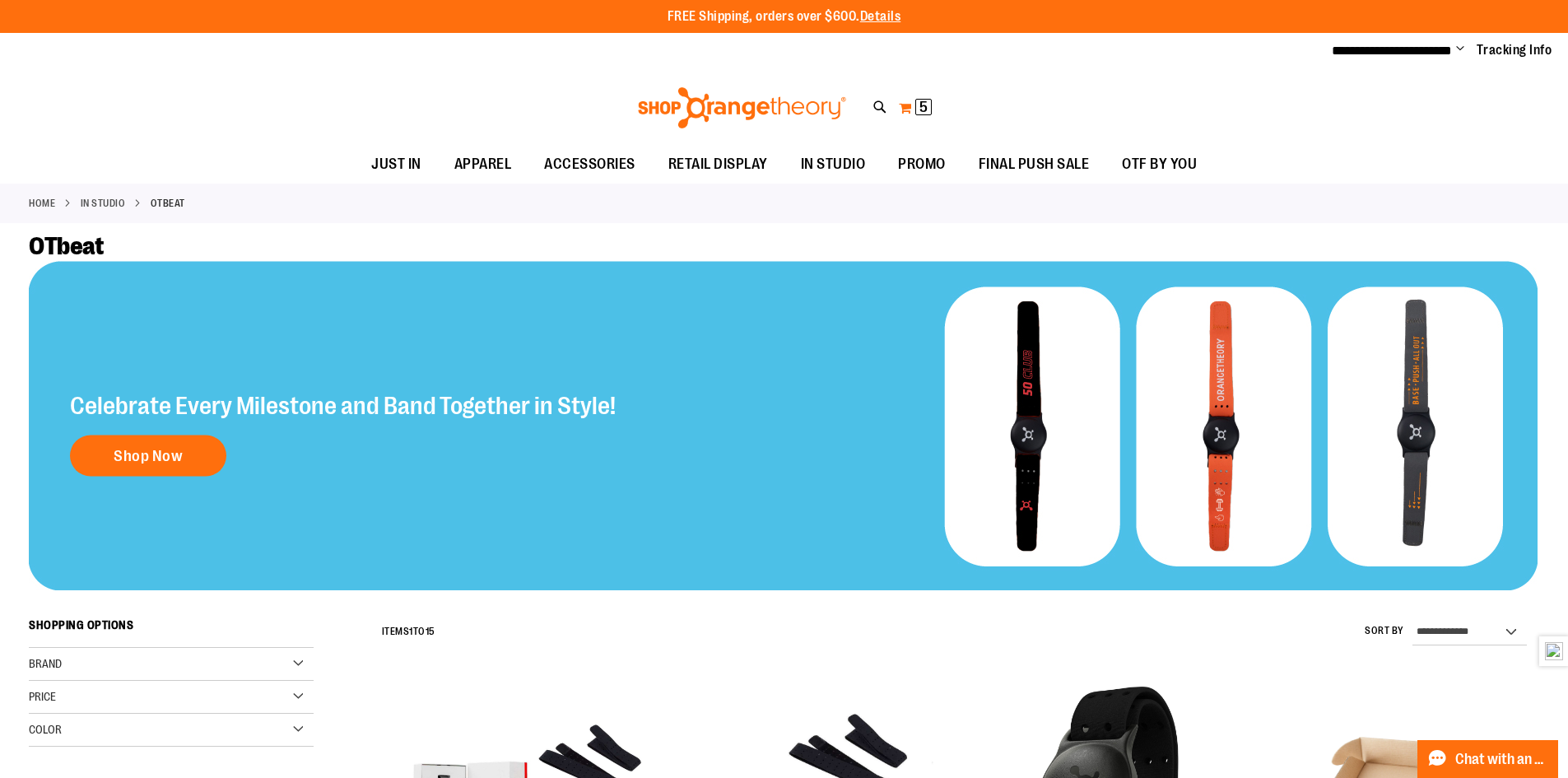
click at [923, 105] on span "5" at bounding box center [924, 107] width 8 height 17
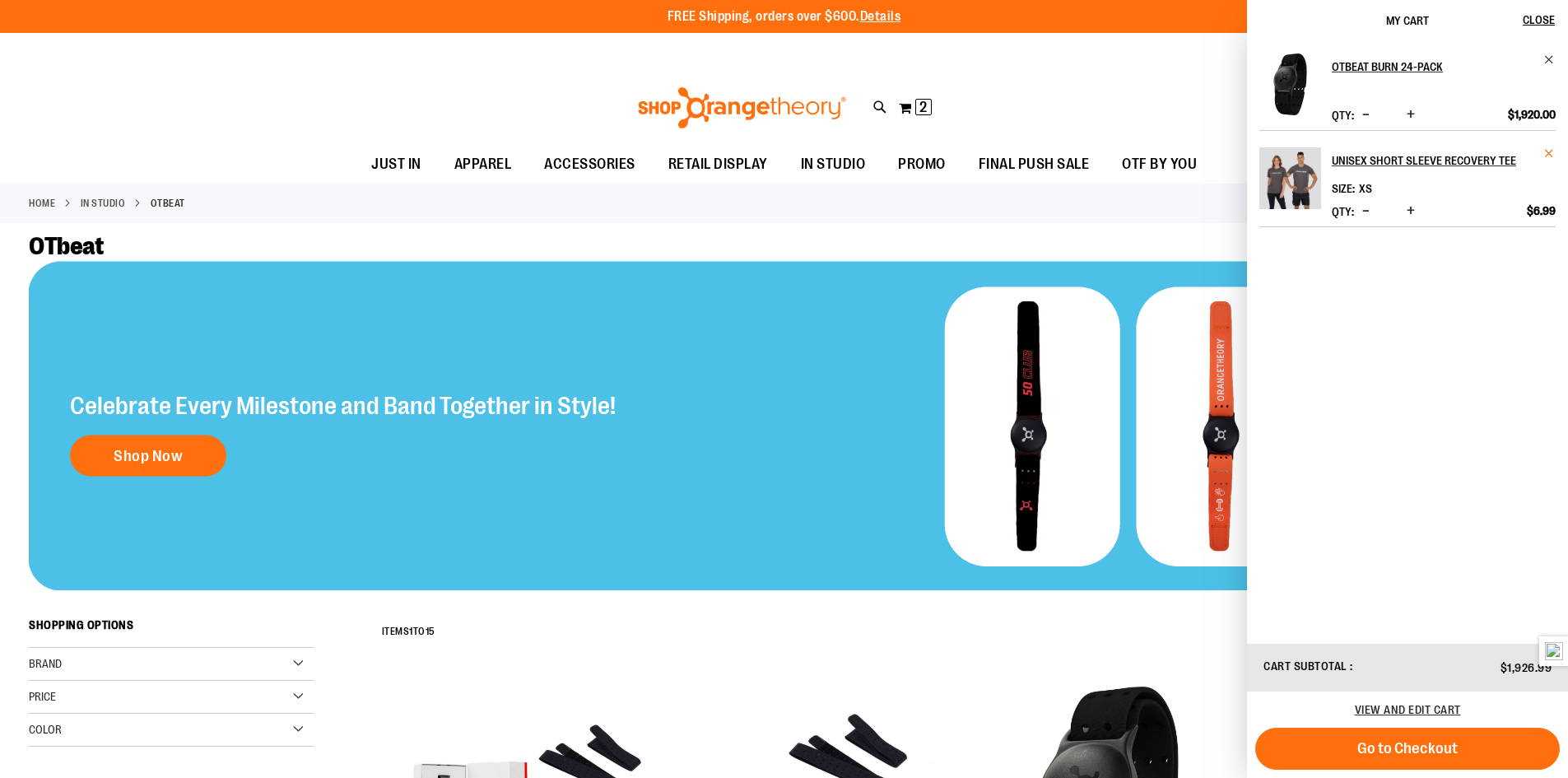
click at [1544, 153] on span "Remove item" at bounding box center [1549, 154] width 12 height 12
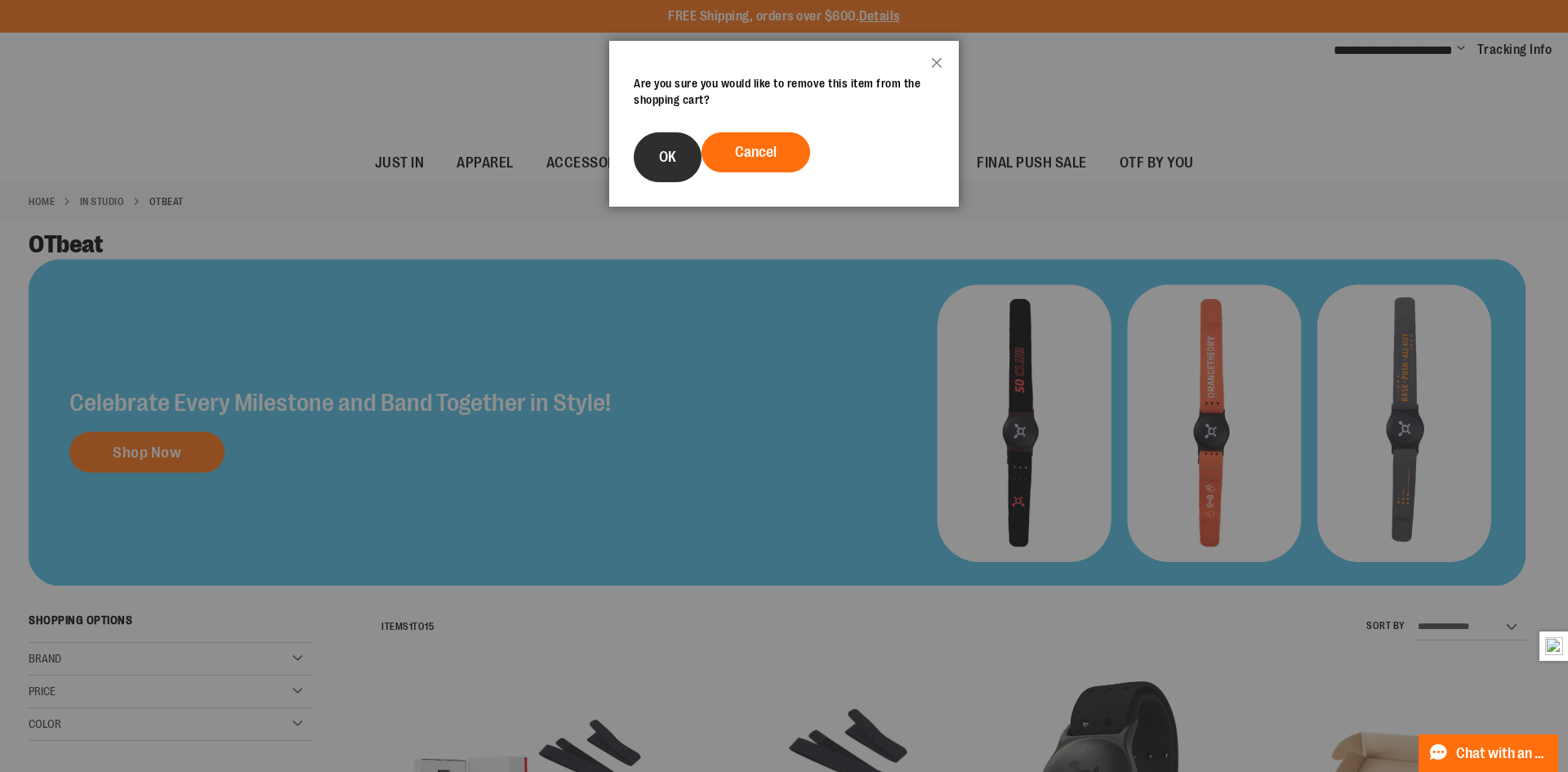
click at [656, 158] on button "OK" at bounding box center [667, 157] width 68 height 50
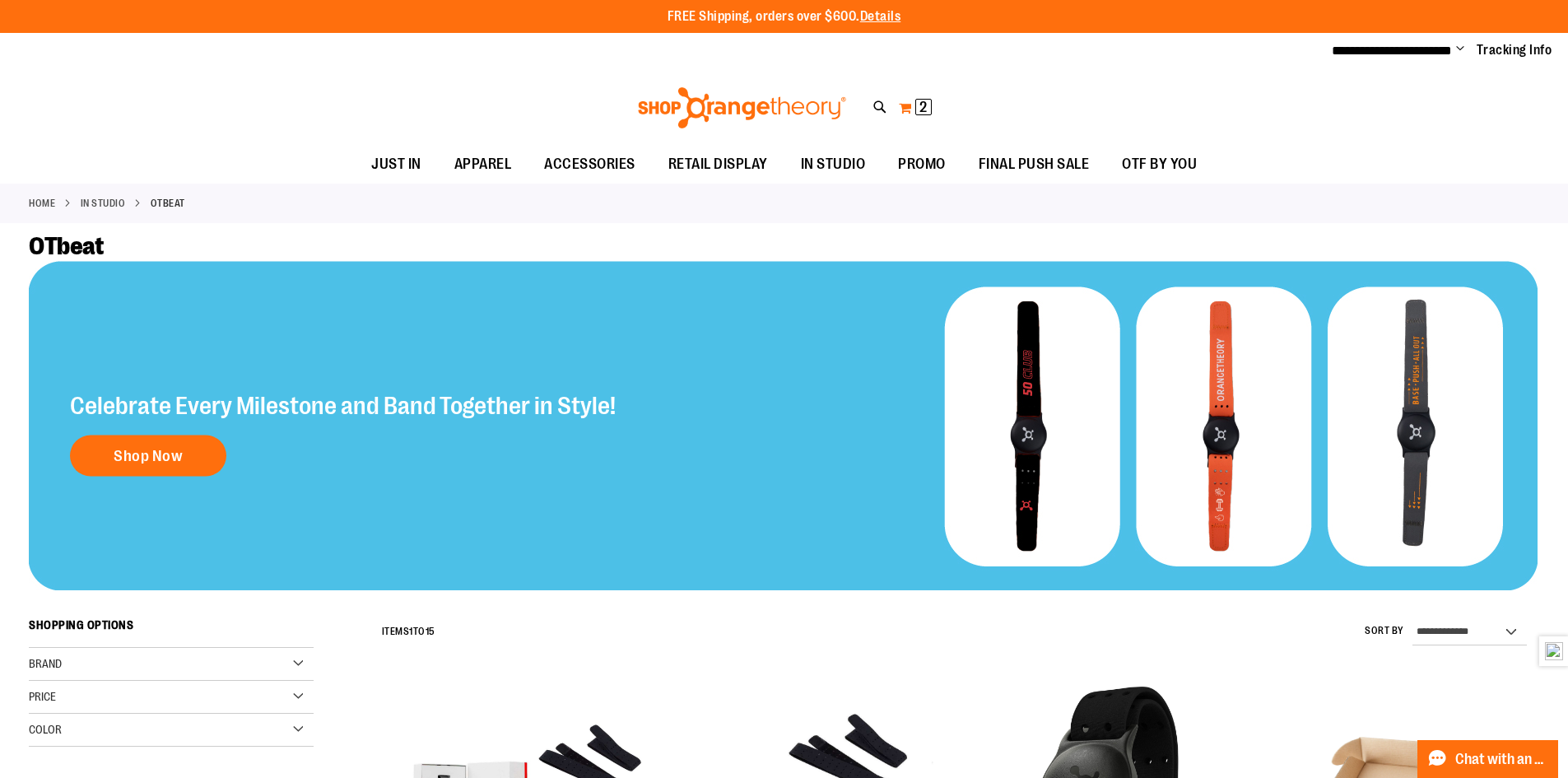
click at [918, 112] on span "2 2 items" at bounding box center [924, 107] width 17 height 17
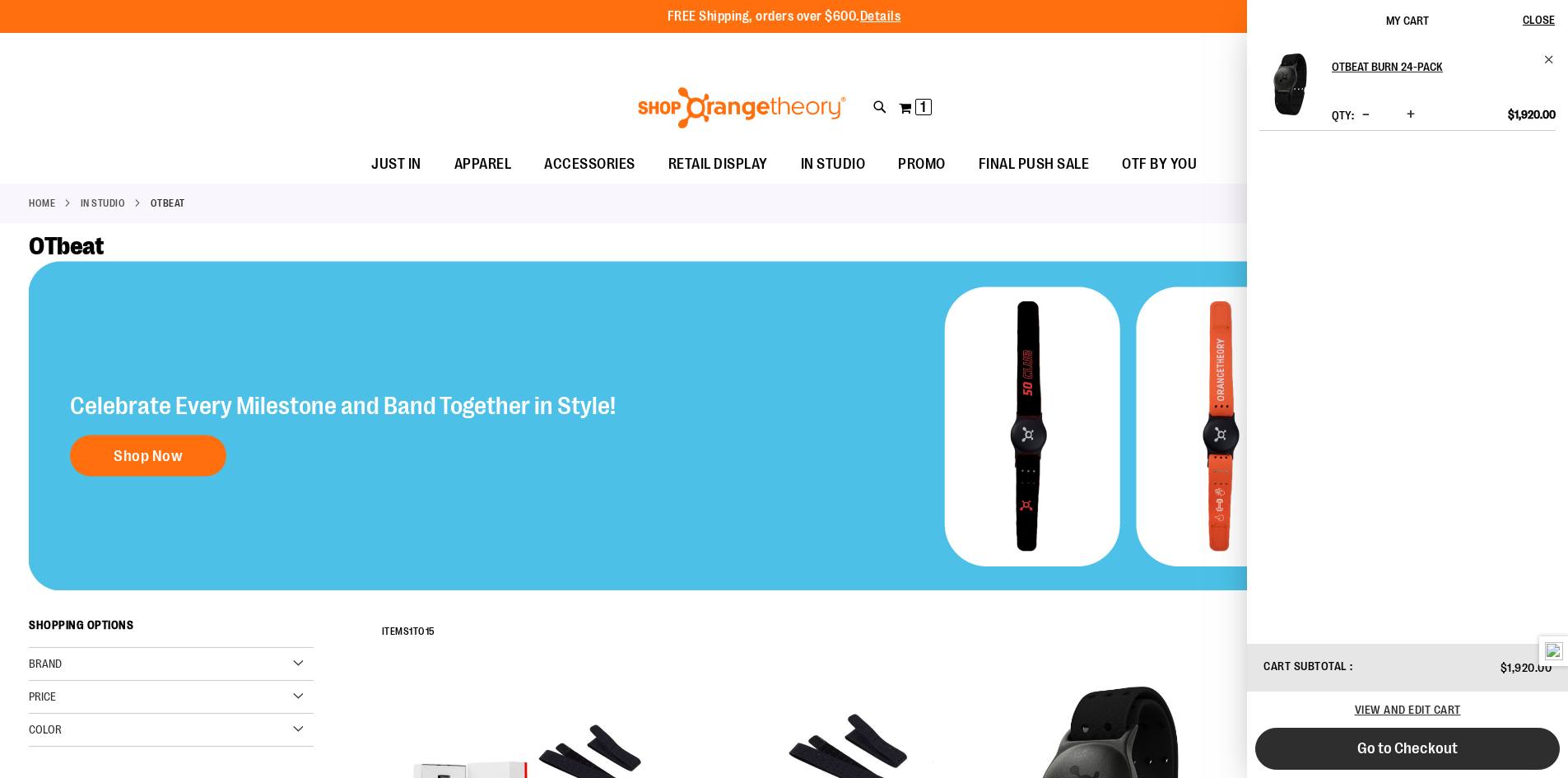
click at [1418, 757] on button "Go to Checkout" at bounding box center [1407, 748] width 304 height 42
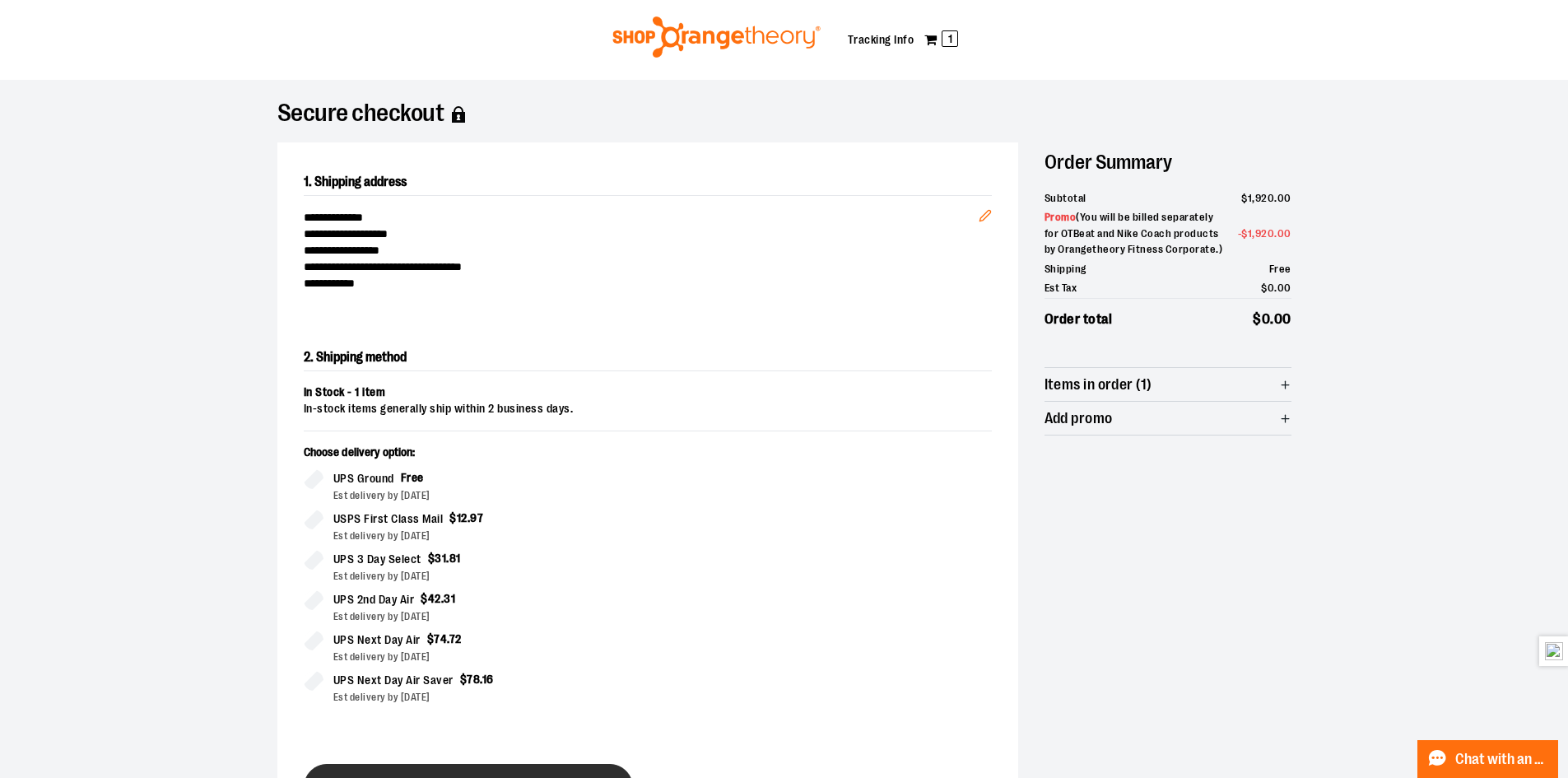
scroll to position [280, 0]
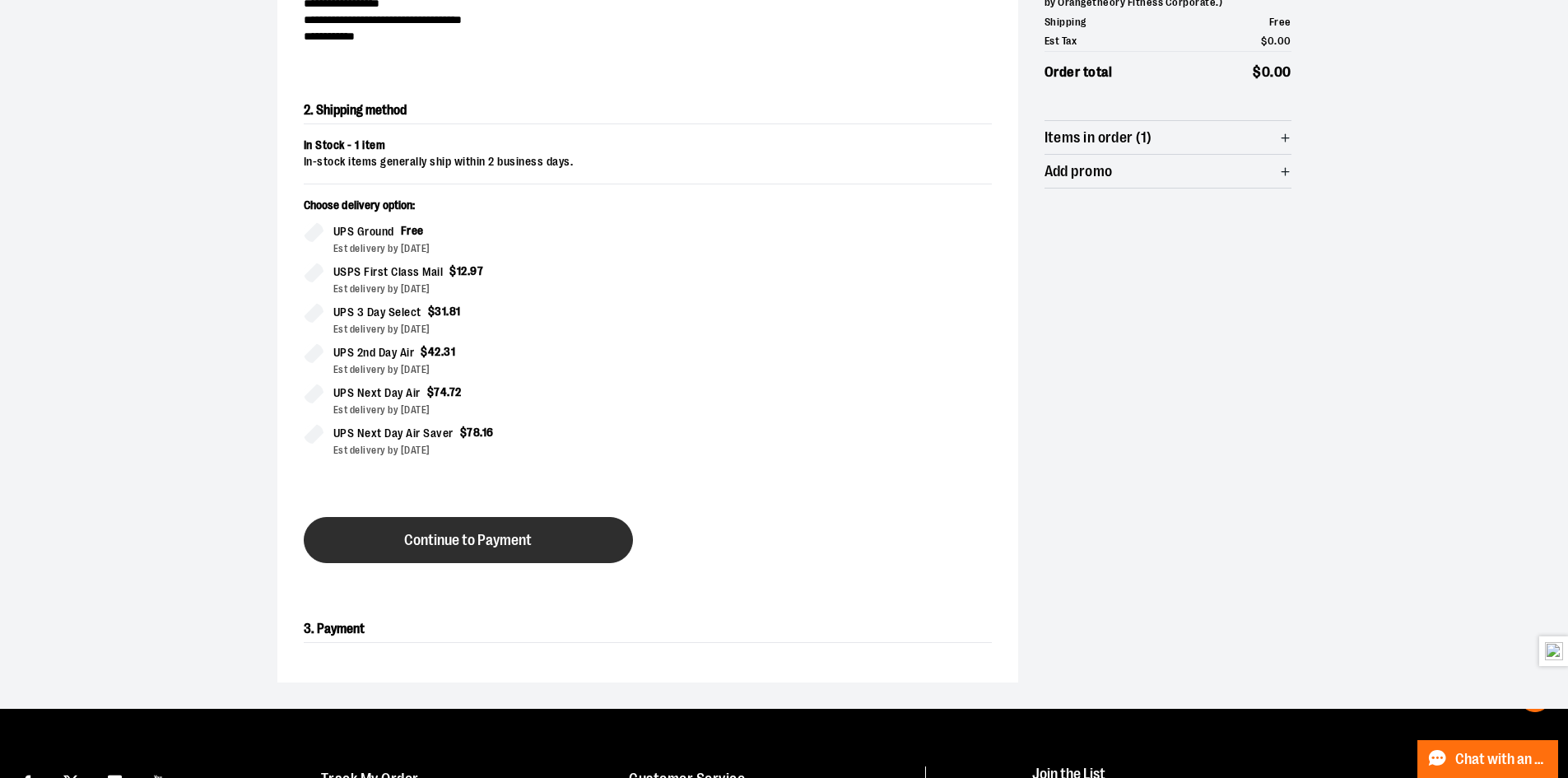
click at [501, 541] on span "Continue to Payment" at bounding box center [468, 540] width 128 height 16
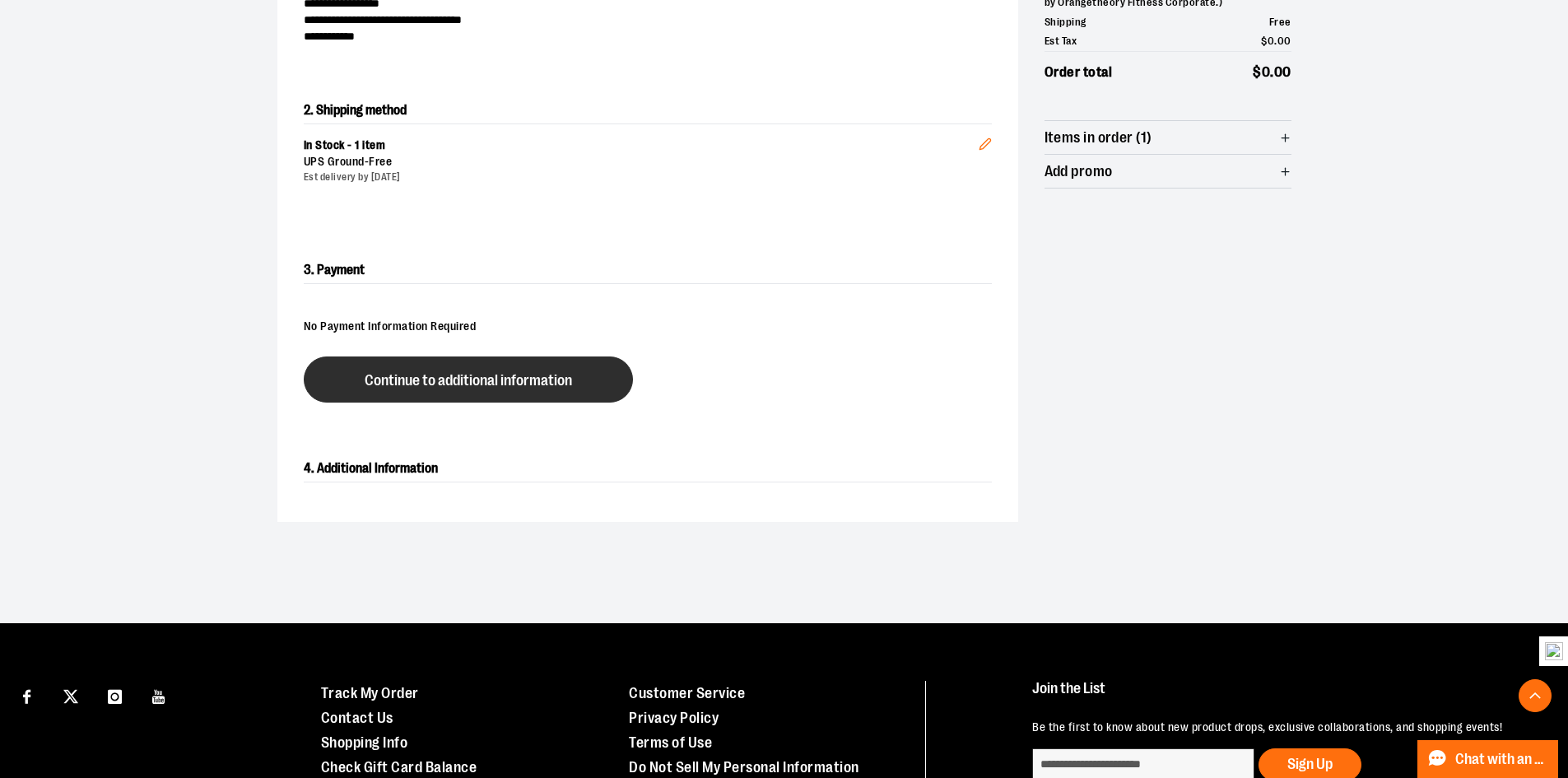
click at [503, 386] on span "Continue to additional information" at bounding box center [468, 381] width 207 height 16
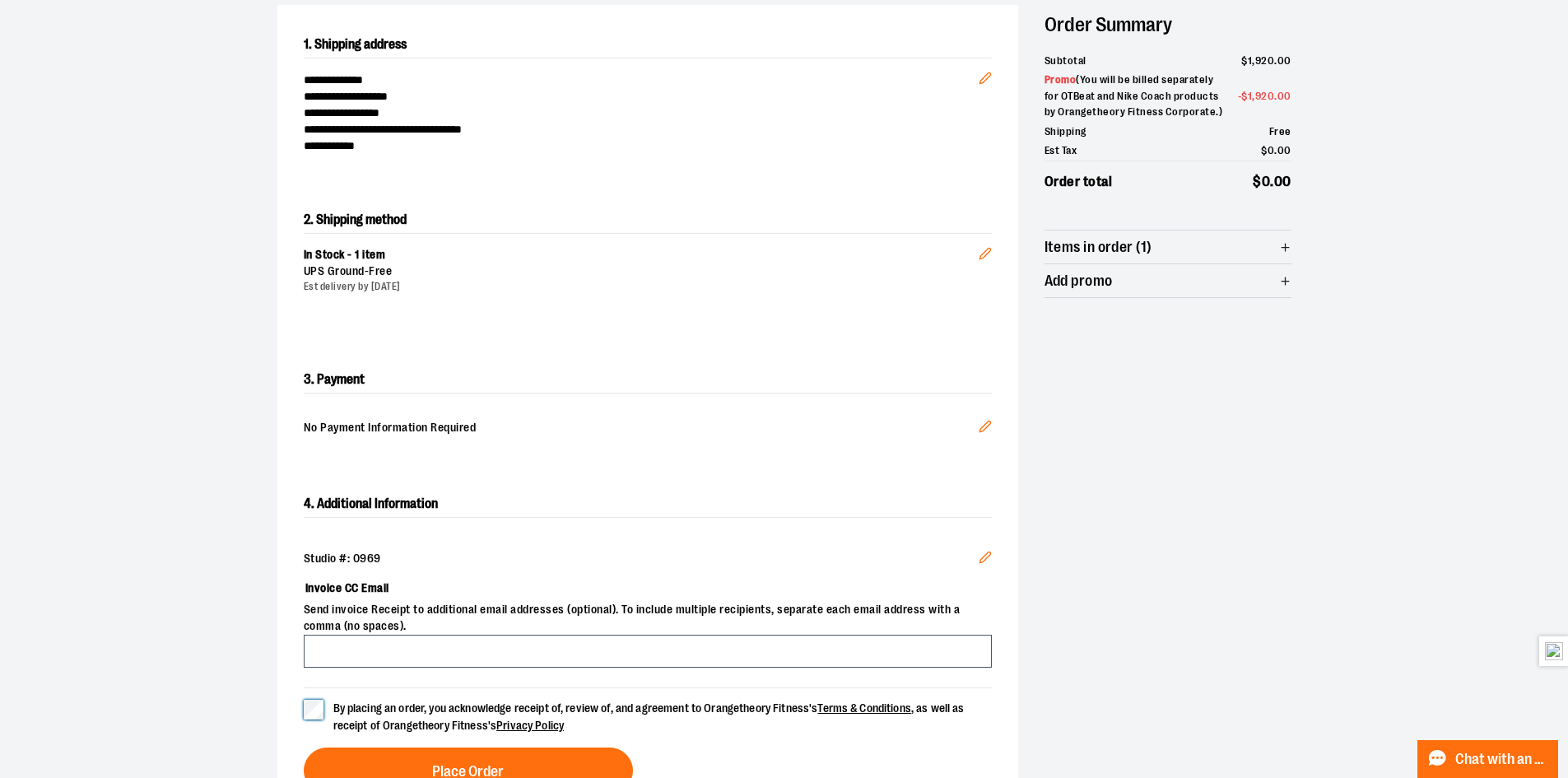
scroll to position [198, 0]
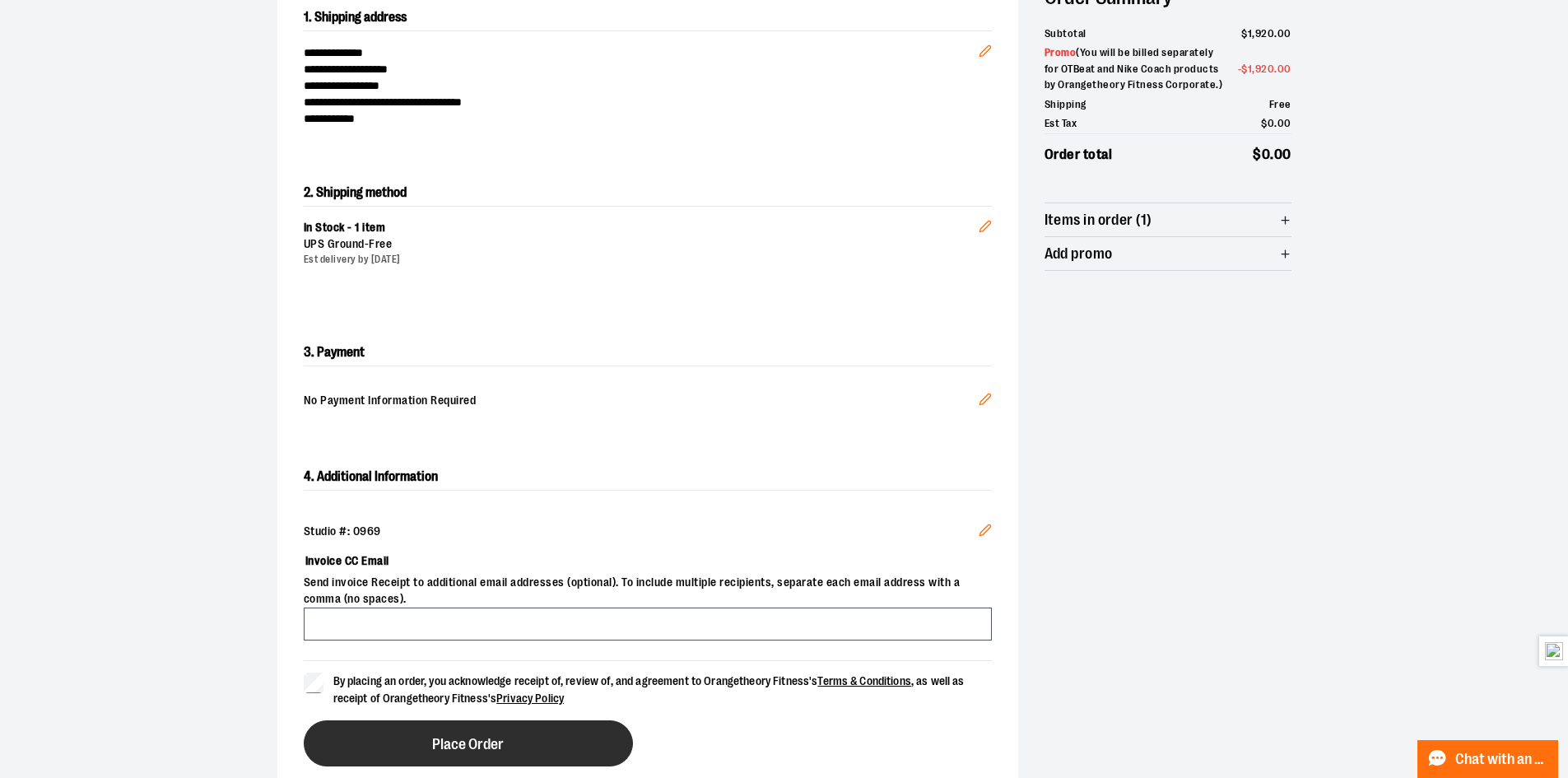
click at [493, 726] on button "Place Order" at bounding box center [468, 743] width 329 height 47
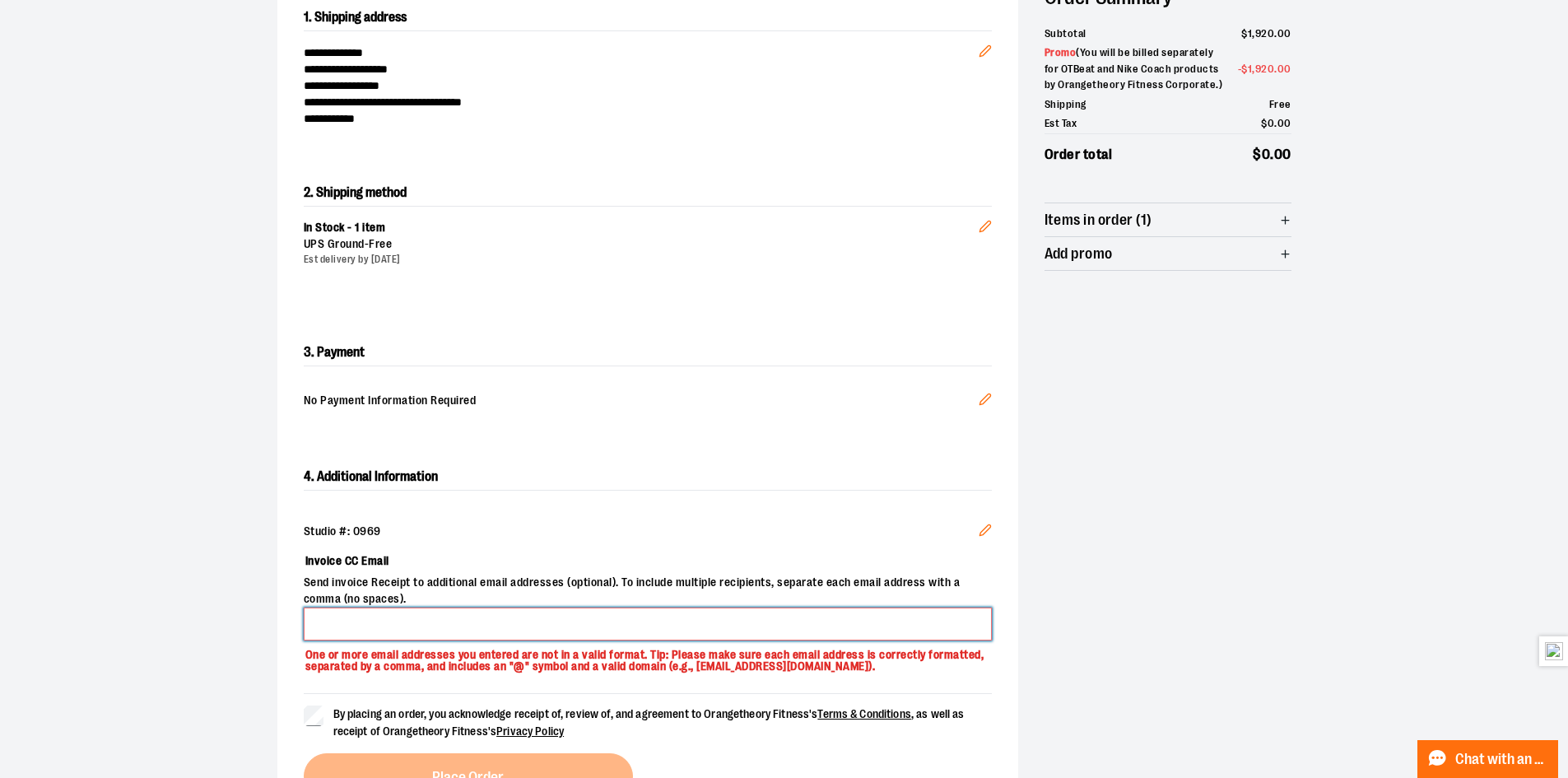
click at [467, 623] on input "Invoice CC Email" at bounding box center [647, 623] width 688 height 33
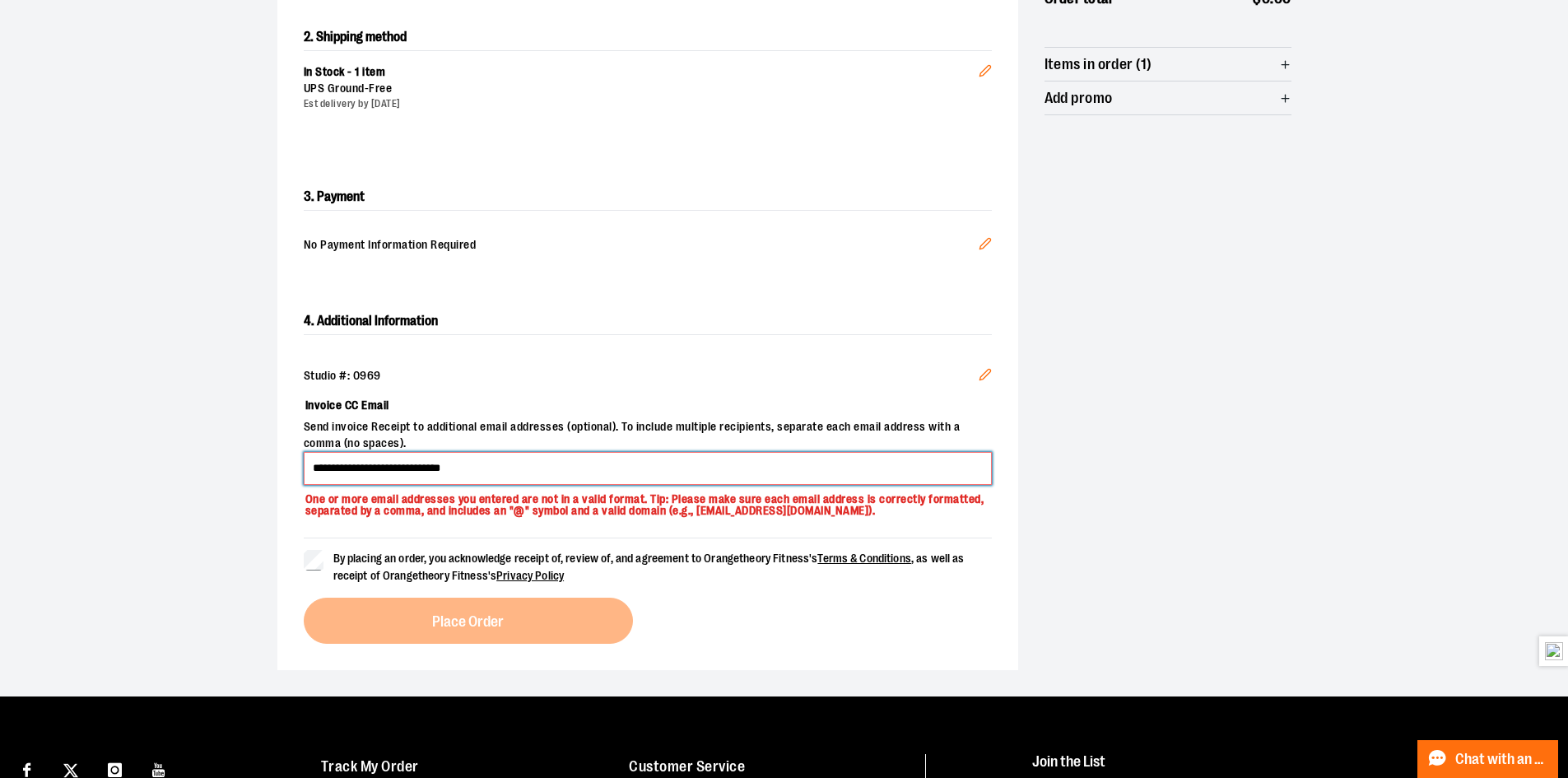
scroll to position [363, 0]
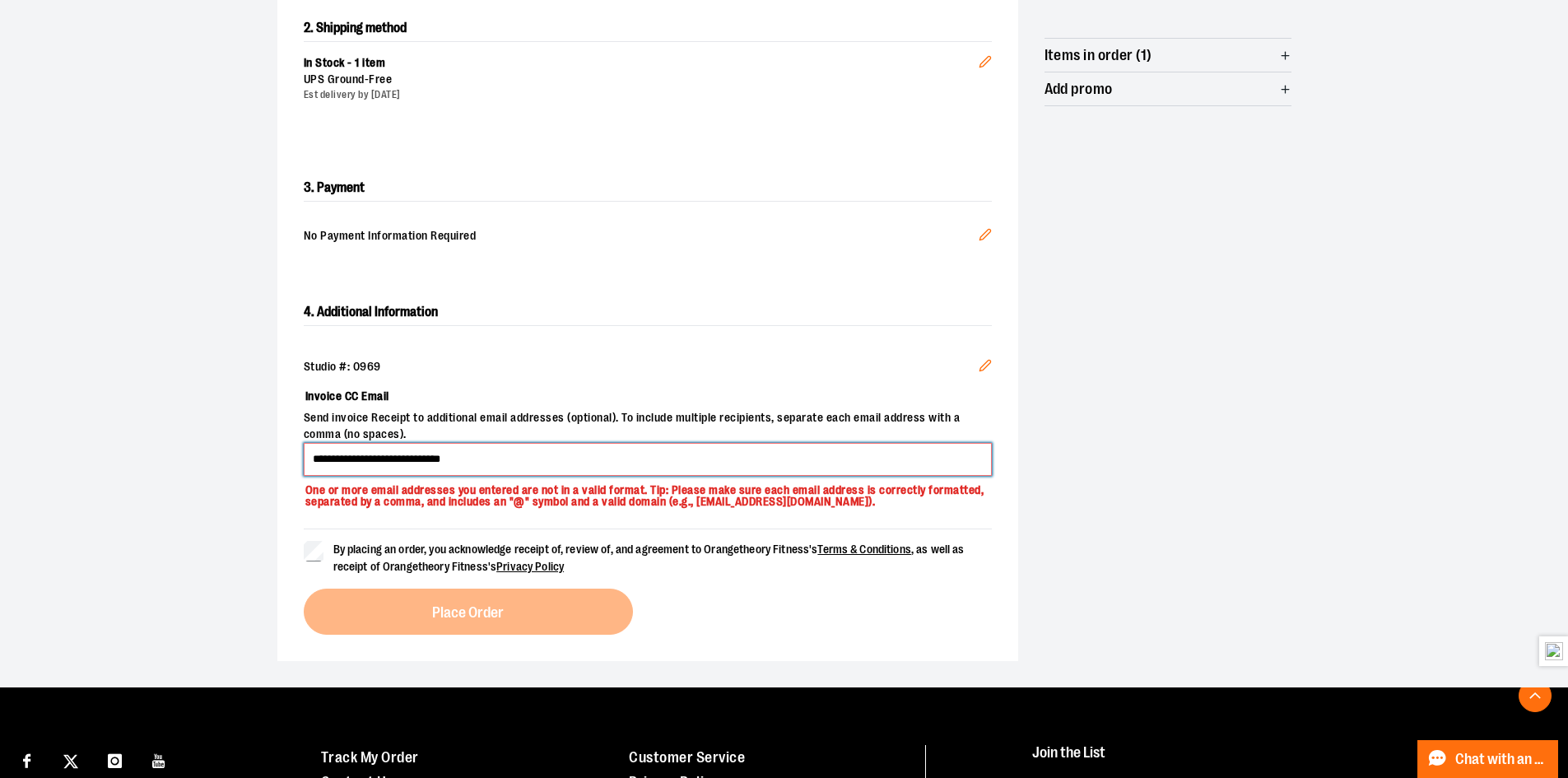
type input "**********"
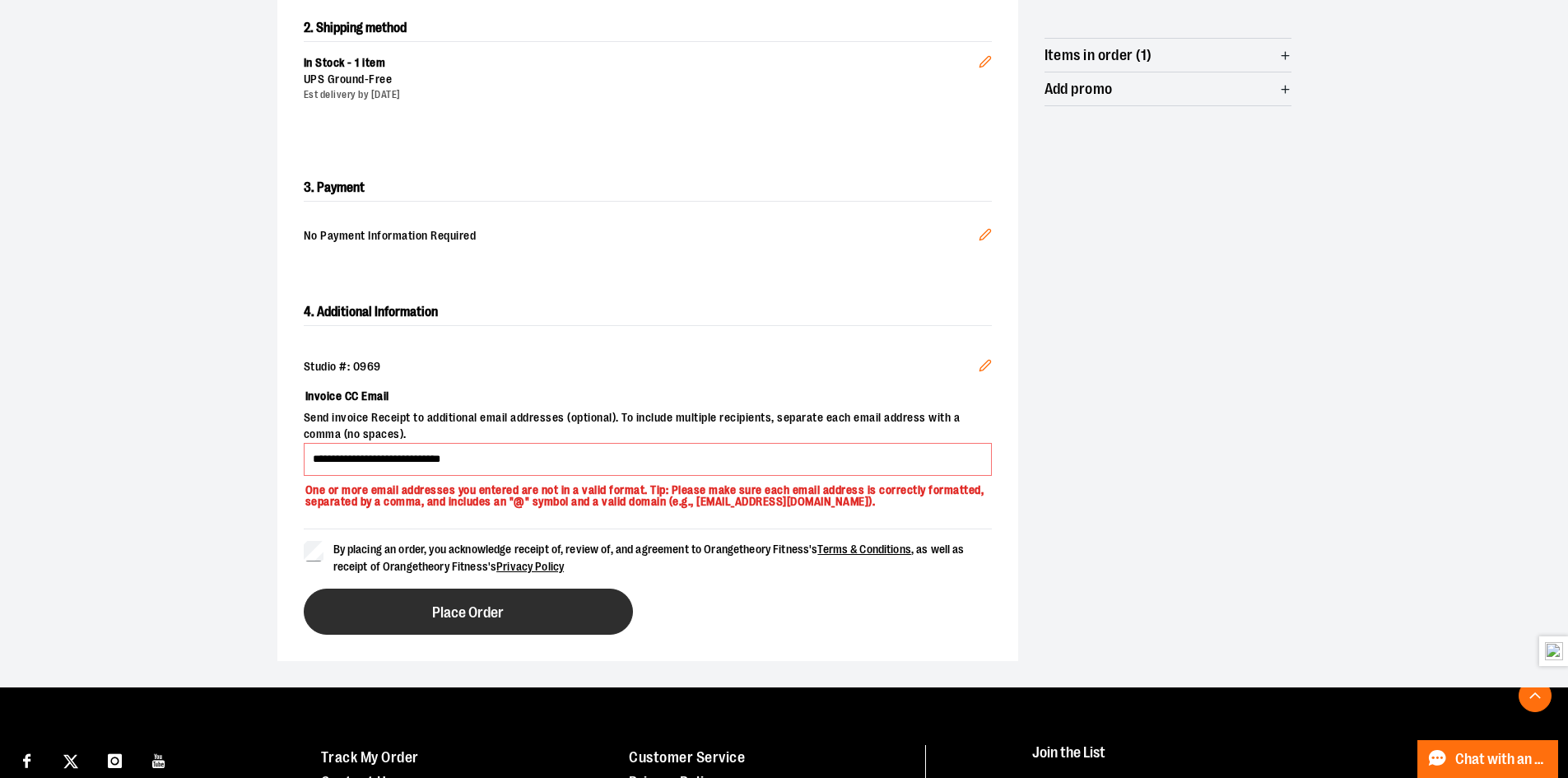
click at [338, 594] on button "Place Order" at bounding box center [468, 611] width 329 height 47
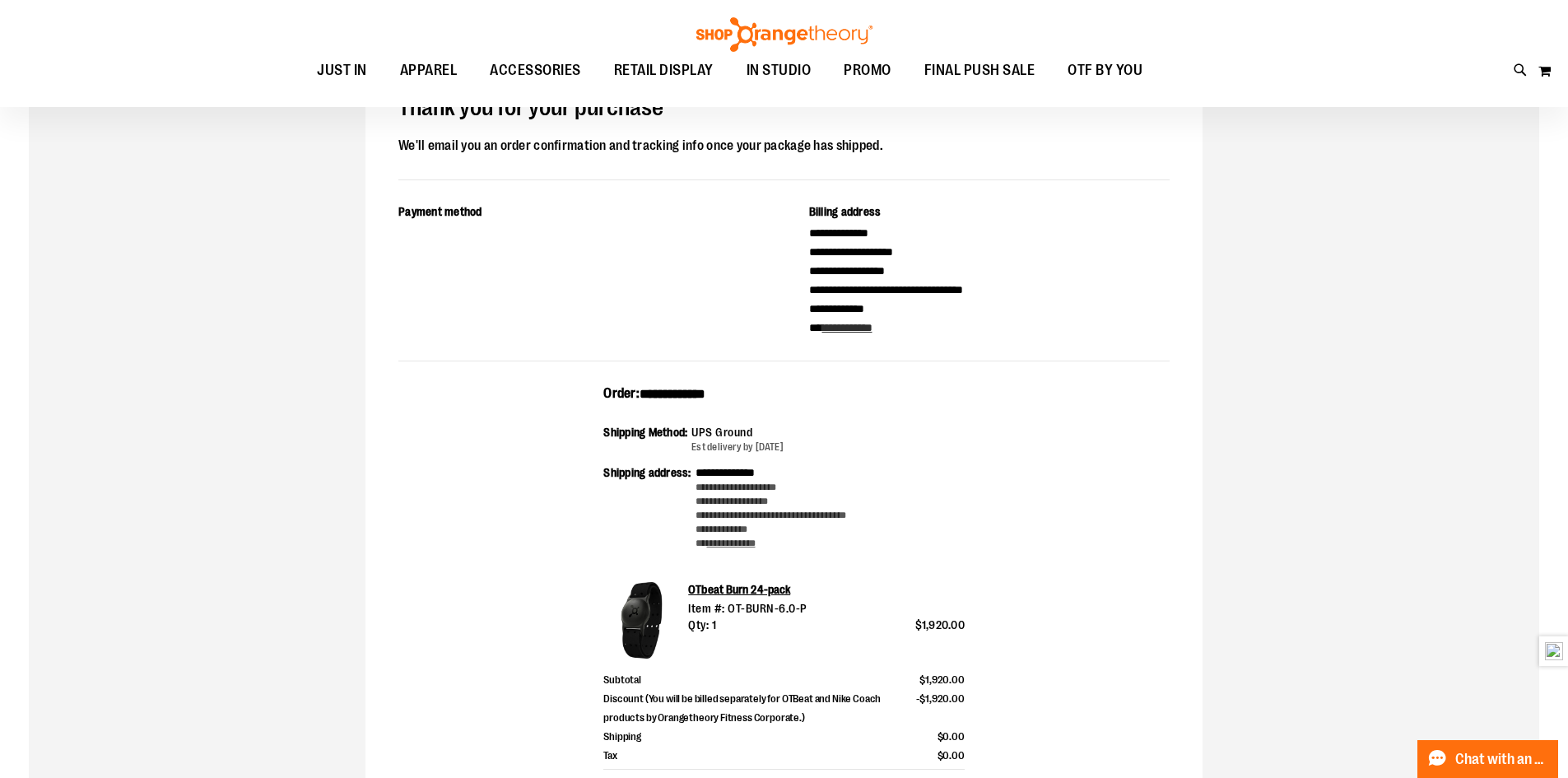
scroll to position [164, 0]
